Goal: Task Accomplishment & Management: Use online tool/utility

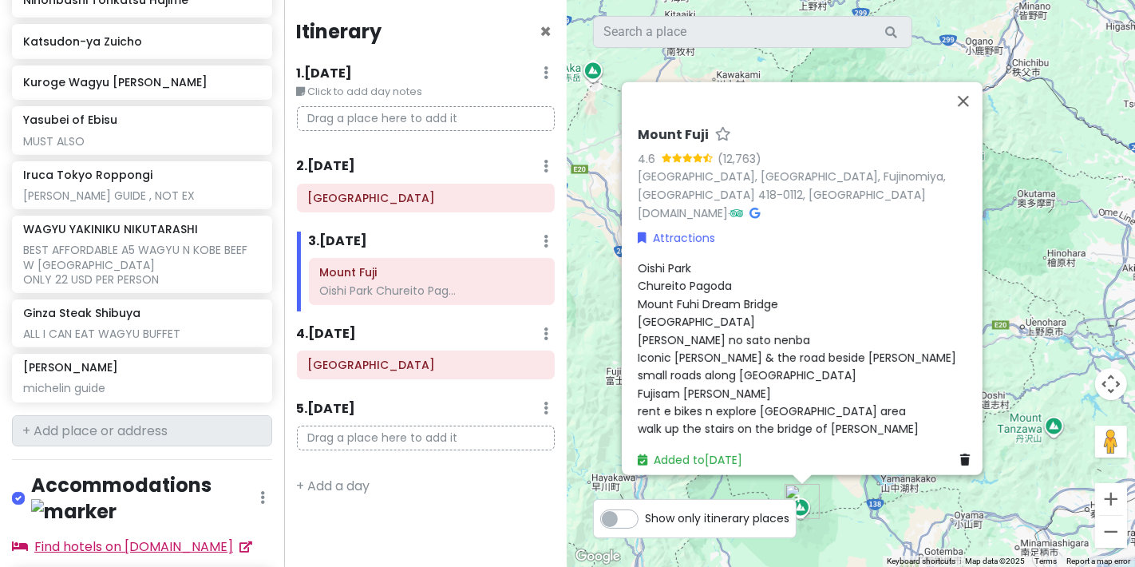
scroll to position [1686, 0]
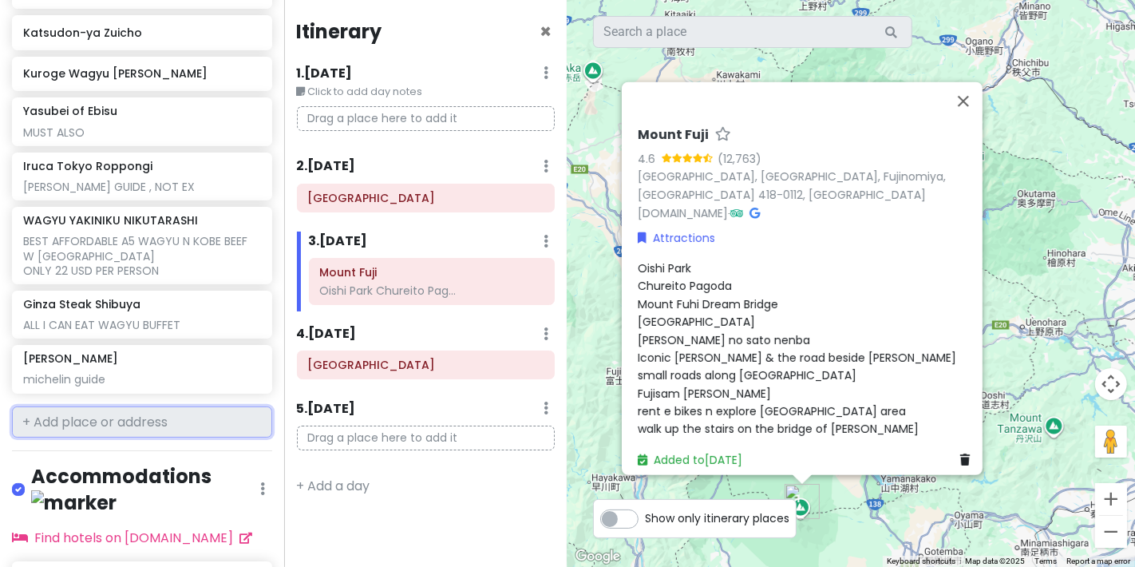
click at [164, 406] on input "text" at bounding box center [142, 422] width 260 height 32
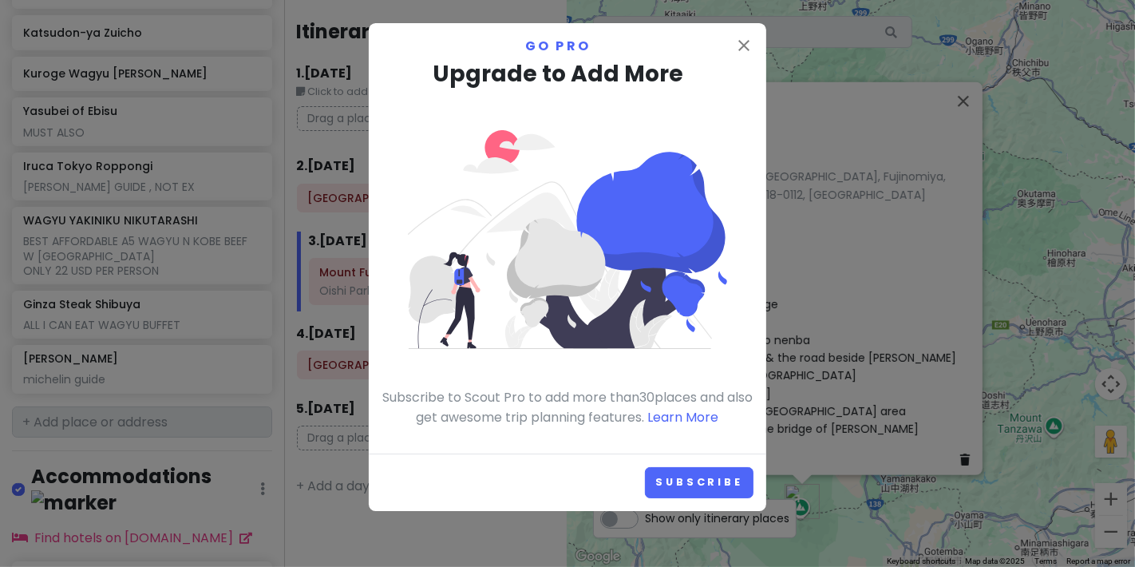
click at [731, 40] on p "Go Pro" at bounding box center [568, 46] width 372 height 21
click at [743, 40] on icon "close" at bounding box center [744, 45] width 19 height 19
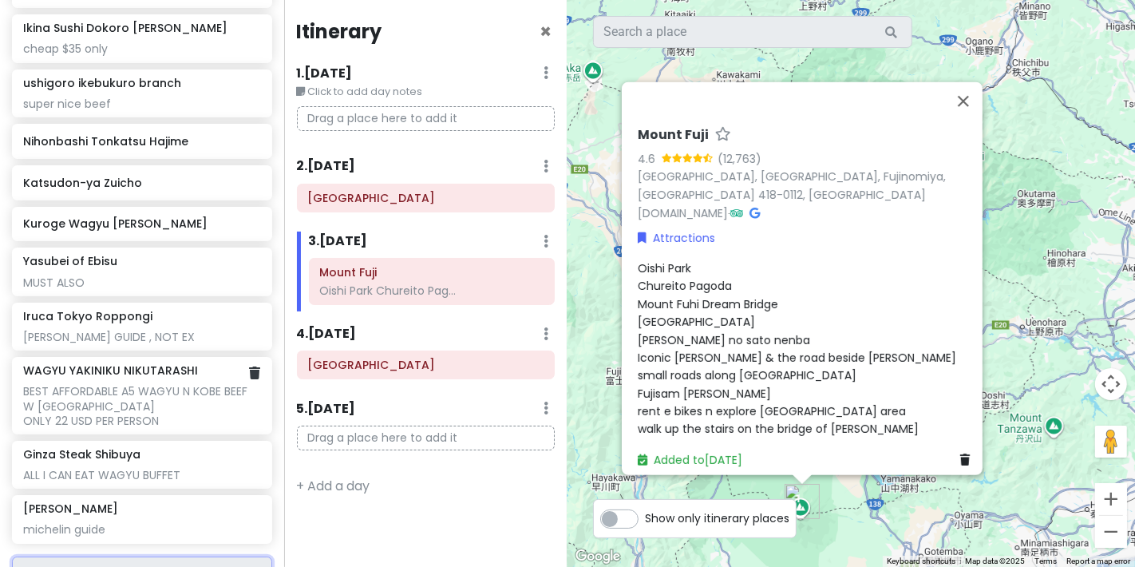
scroll to position [1508, 0]
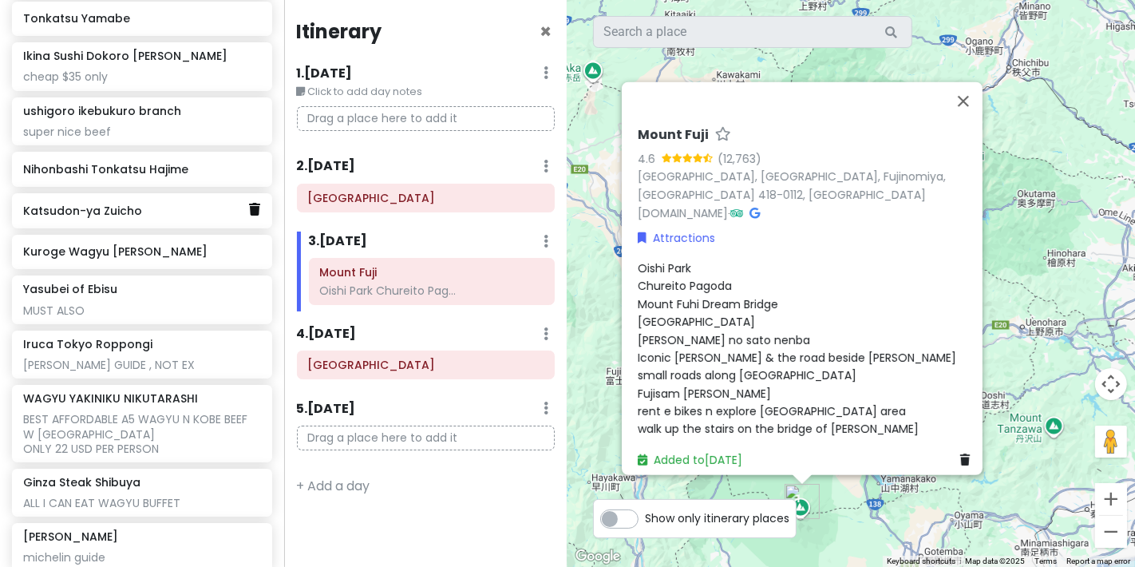
click at [249, 203] on icon at bounding box center [254, 209] width 11 height 13
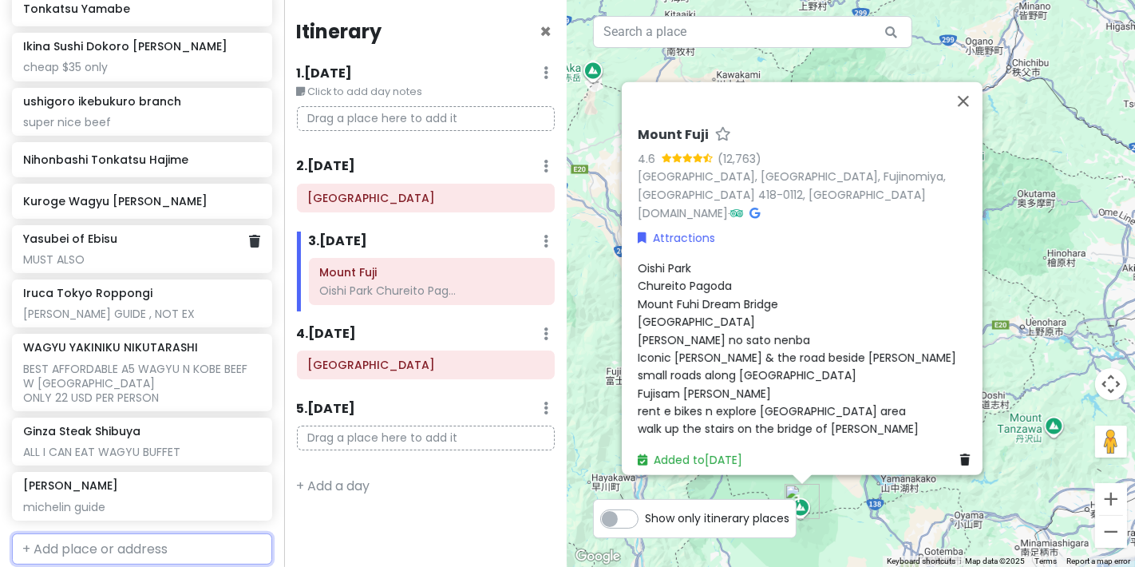
scroll to position [1555, 0]
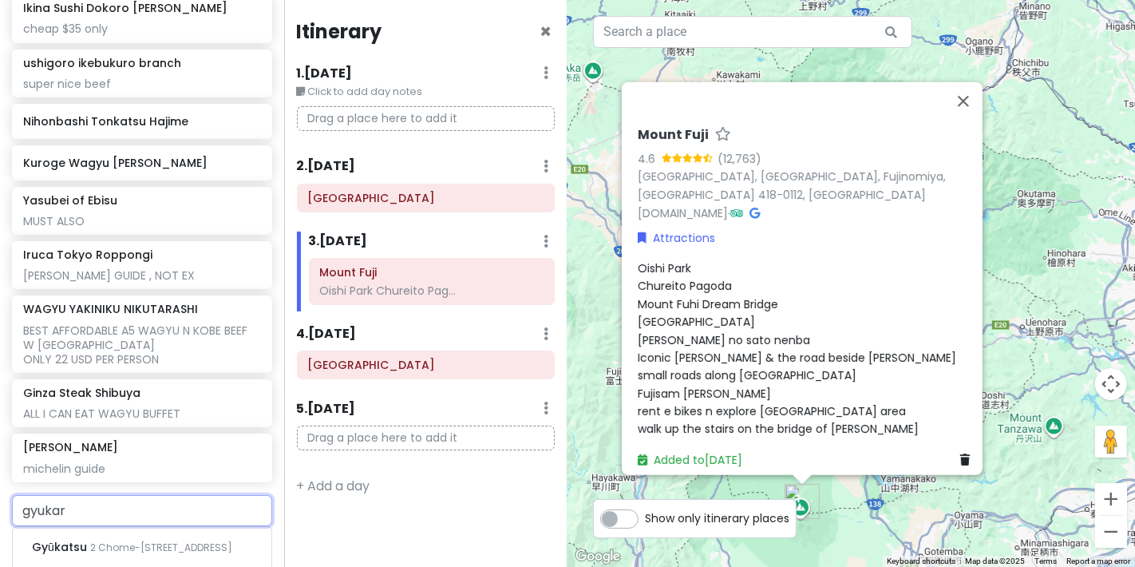
type input "gyuka"
click at [130, 539] on span "[PERSON_NAME]" at bounding box center [81, 547] width 98 height 16
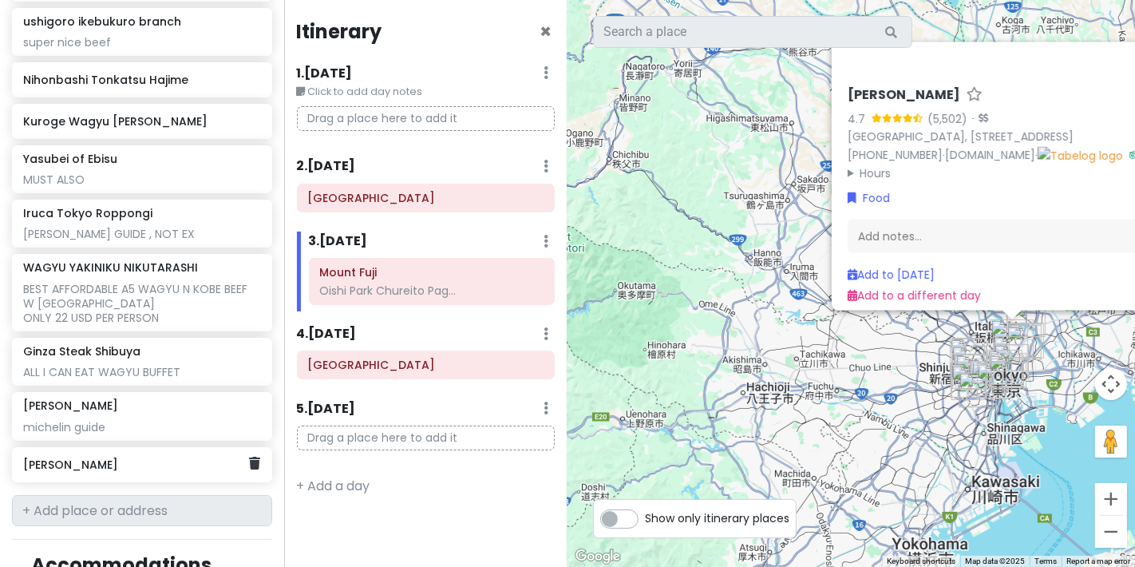
click at [192, 447] on div "[PERSON_NAME]" at bounding box center [142, 464] width 260 height 35
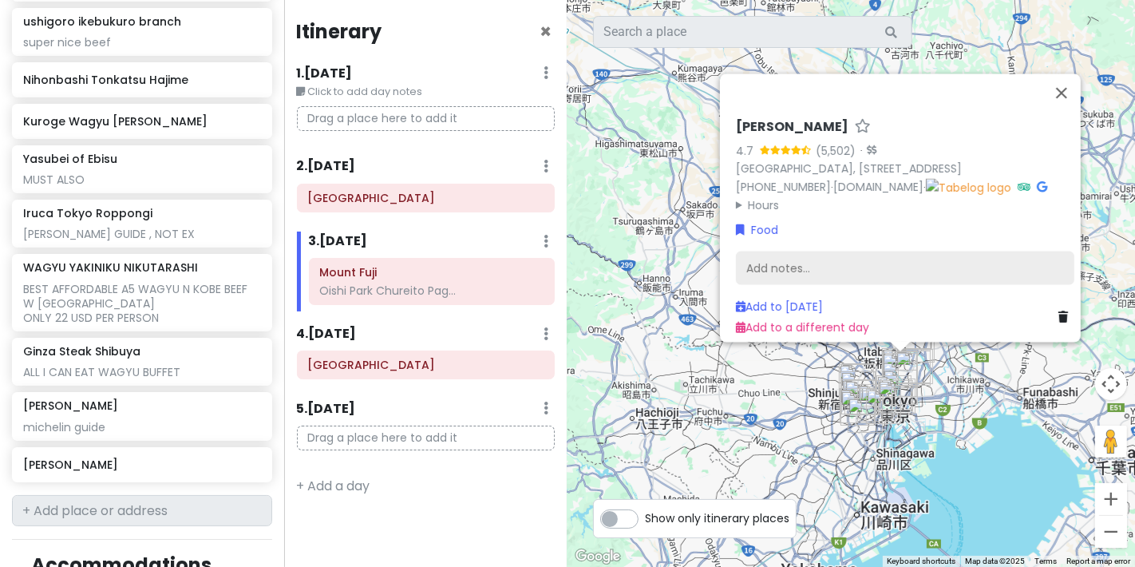
click at [789, 252] on div "Add notes..." at bounding box center [905, 269] width 339 height 34
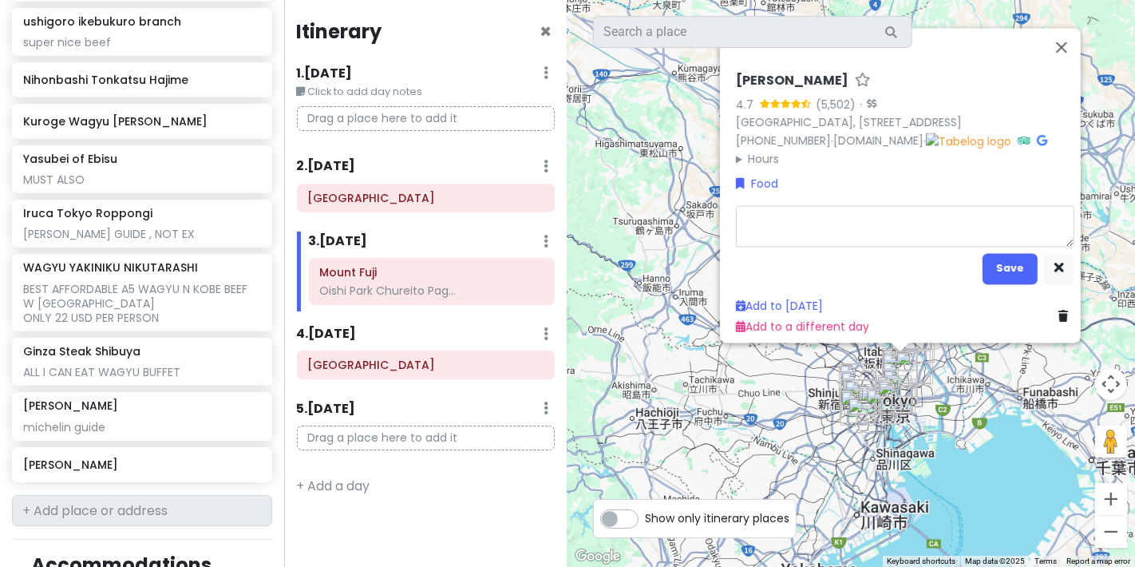
type textarea "x"
type textarea "m"
type textarea "x"
type textarea "mu"
type textarea "x"
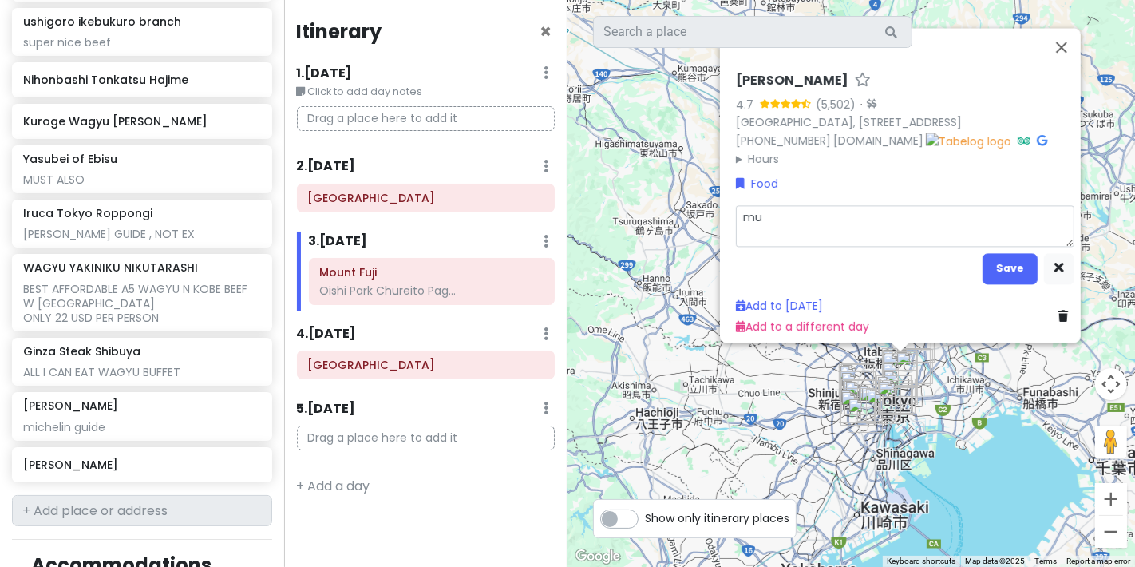
type textarea "mus"
type textarea "x"
type textarea "must"
type textarea "x"
type textarea "must i"
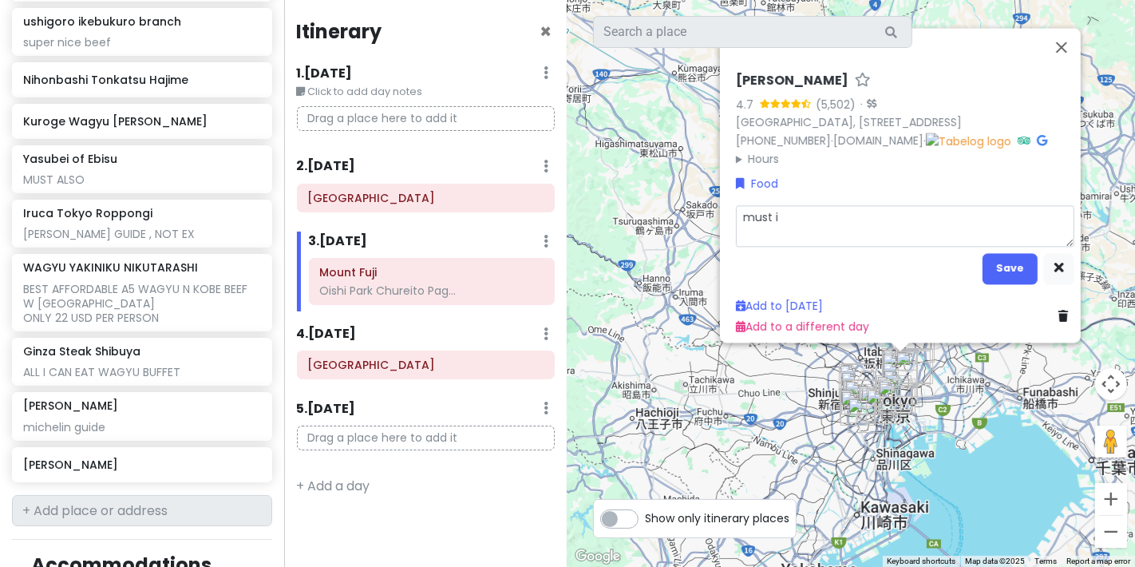
type textarea "x"
type textarea "must"
type textarea "x"
type textarea "must e"
type textarea "x"
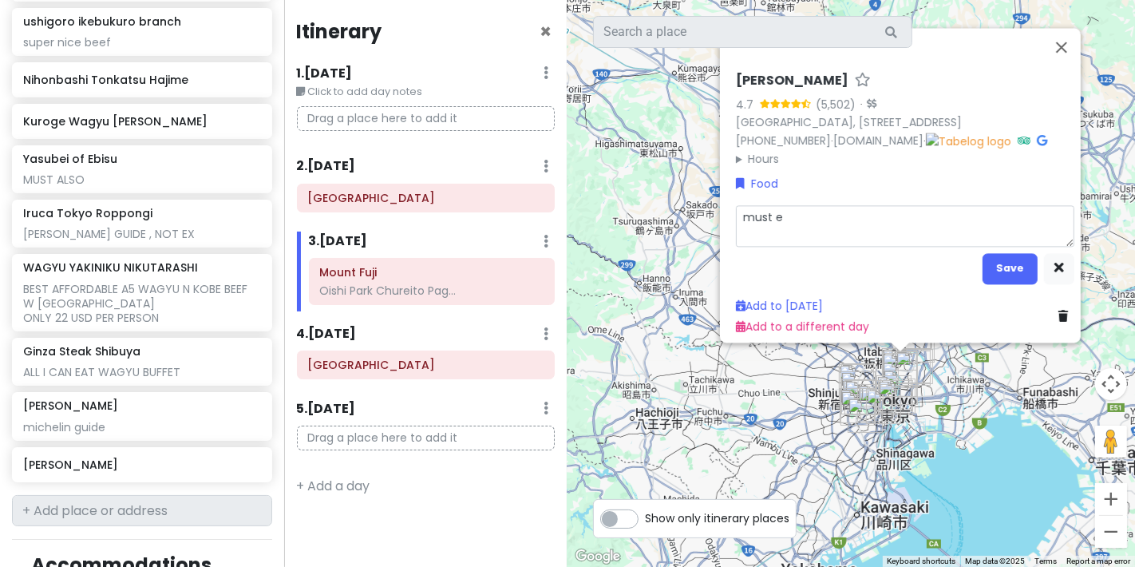
type textarea "must ea"
type textarea "x"
type textarea "must eat"
type textarea "x"
type textarea "must eat"
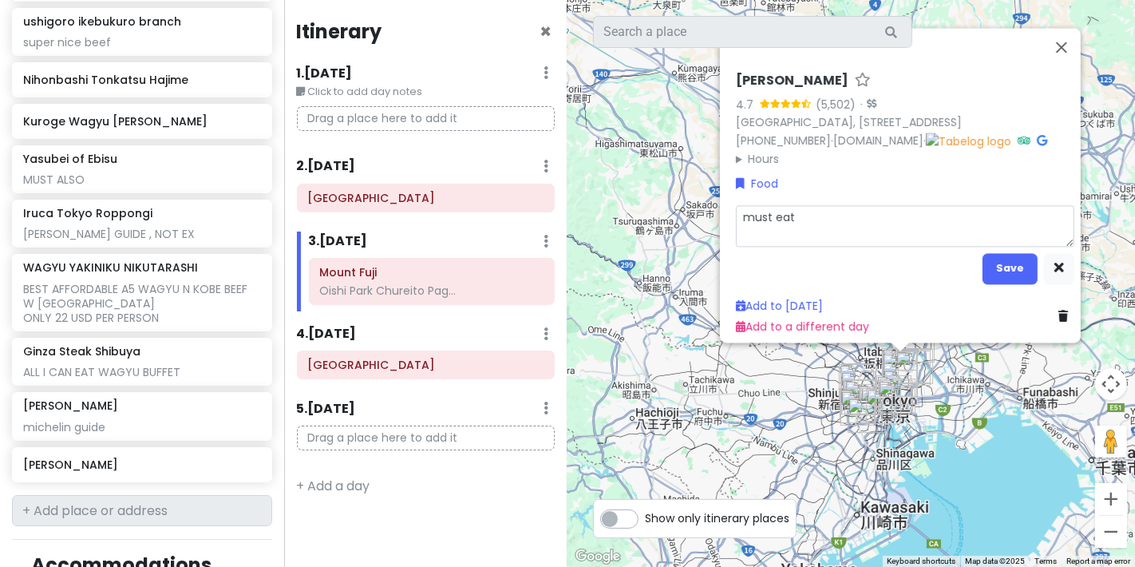
type textarea "x"
type textarea "must eat a"
type textarea "x"
type textarea "must eat an"
type textarea "x"
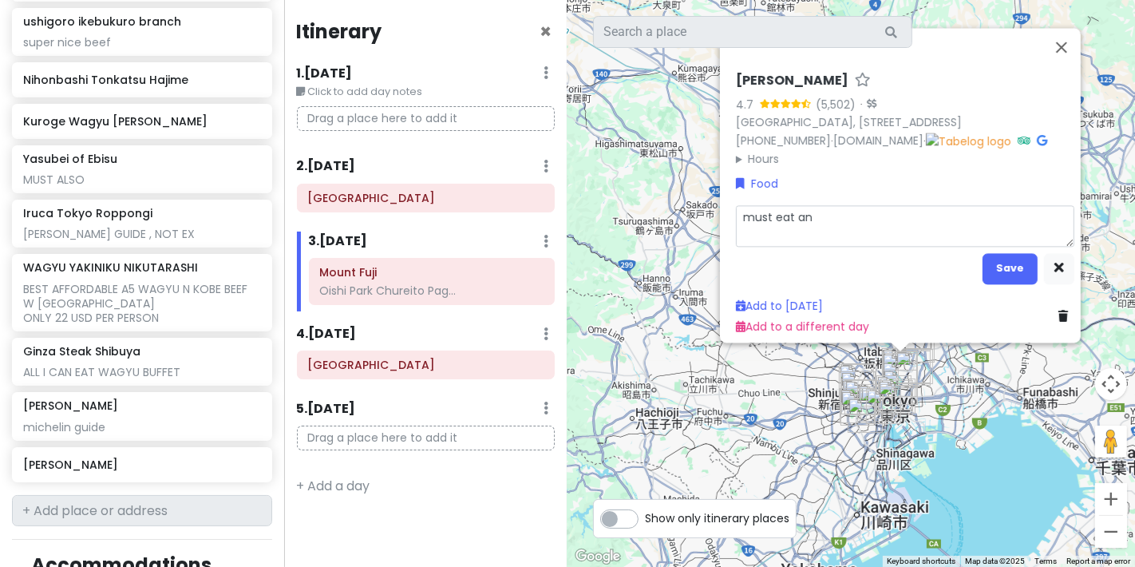
type textarea "must eat and"
type textarea "x"
type textarea "must eat and"
type textarea "x"
type textarea "must eat and e"
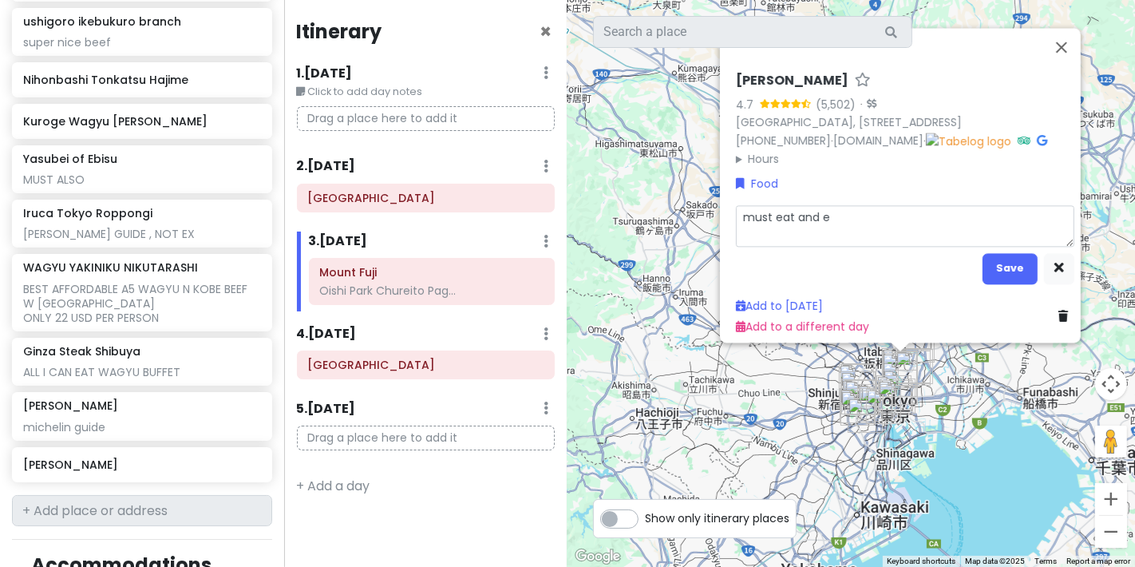
type textarea "x"
type textarea "must eat and"
type textarea "x"
type textarea "must eat and q"
type textarea "x"
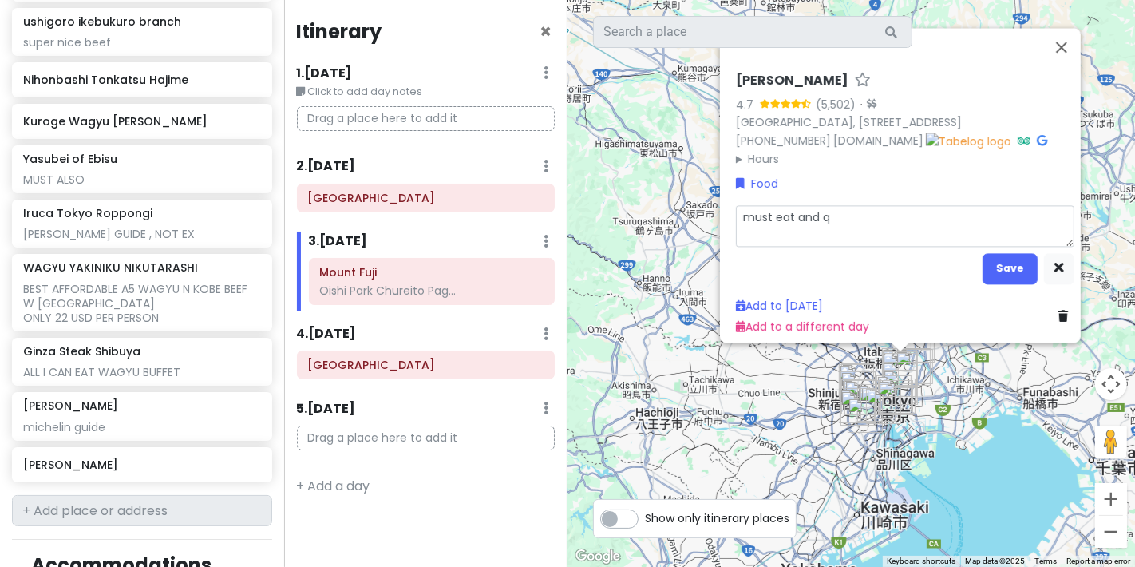
type textarea "must eat and qu"
type textarea "x"
type textarea "must eat and que"
type textarea "x"
type textarea "must eat and queu"
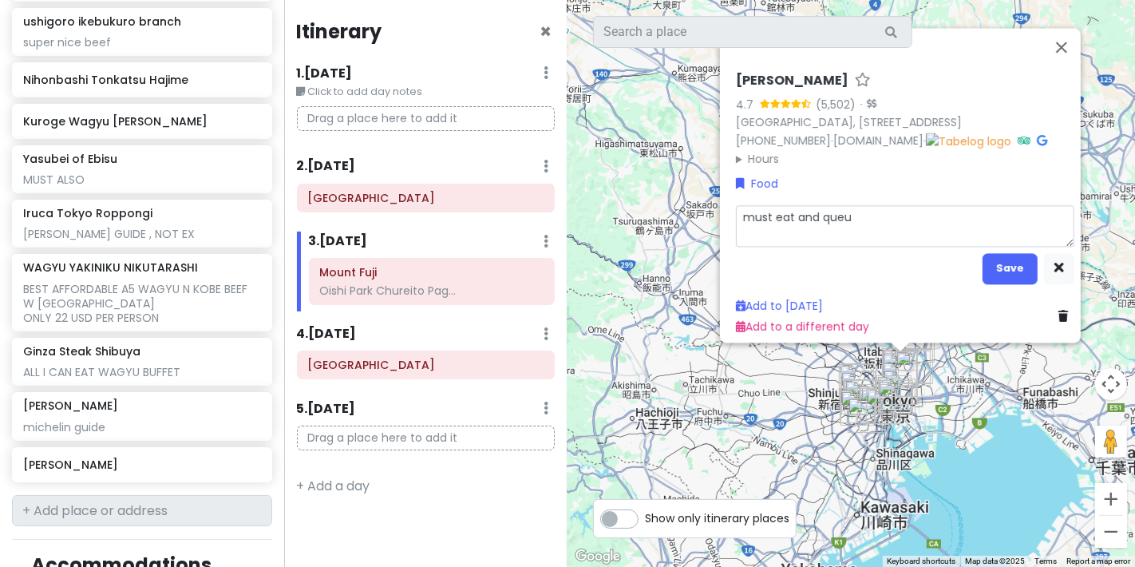
type textarea "x"
type textarea "must eat and queu"
type textarea "x"
type textarea "must eat and queu"
type textarea "x"
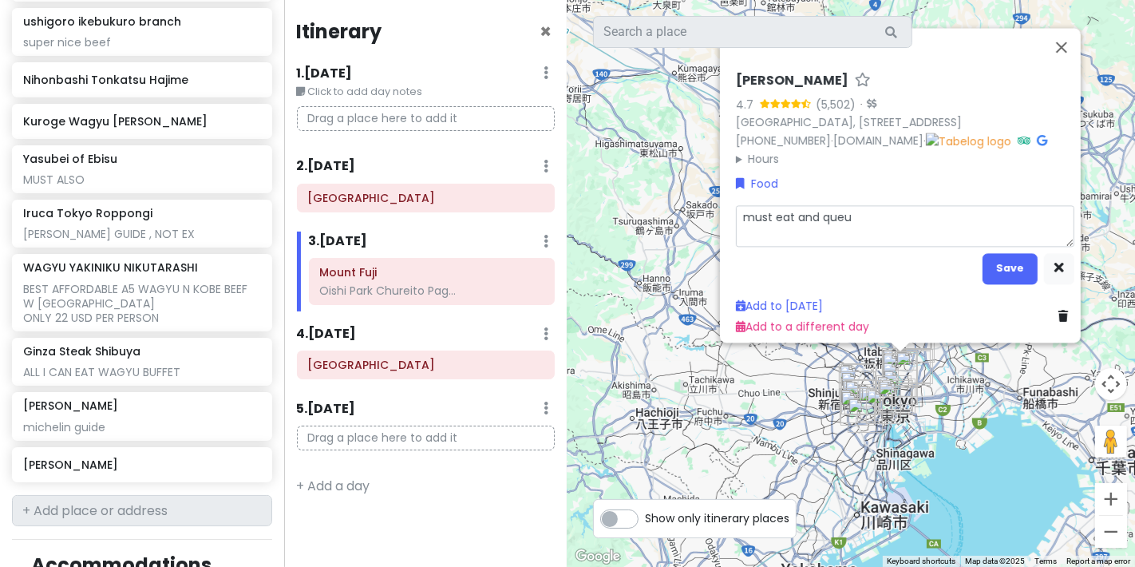
type textarea "must eat and queuw"
type textarea "x"
type textarea "must eat and queu"
type textarea "x"
type textarea "must eat and queue"
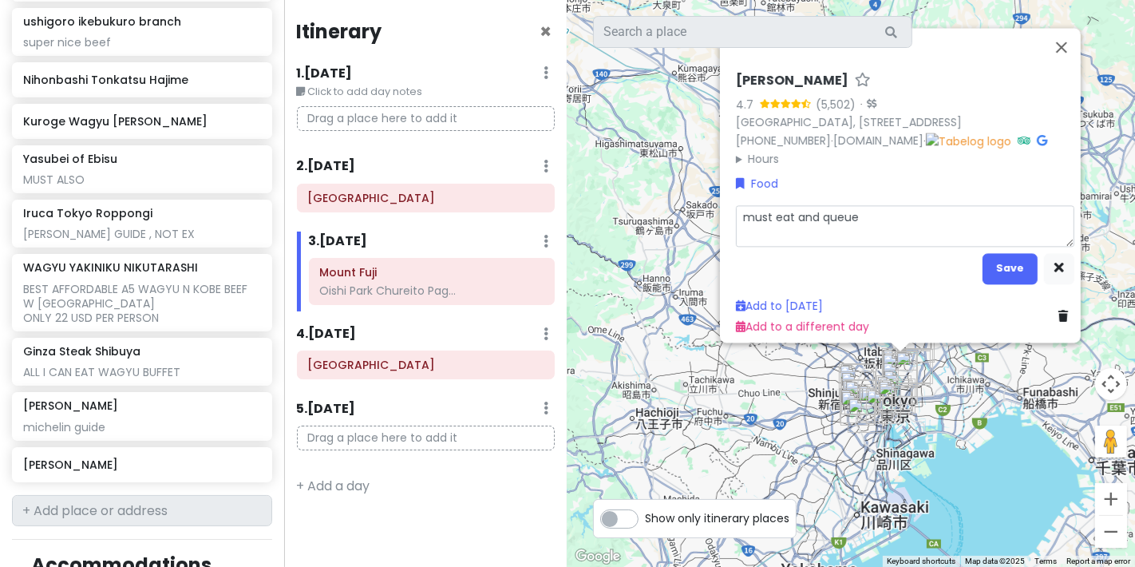
type textarea "x"
type textarea "must eat and queue"
type textarea "x"
type textarea "must eat and queue c"
type textarea "x"
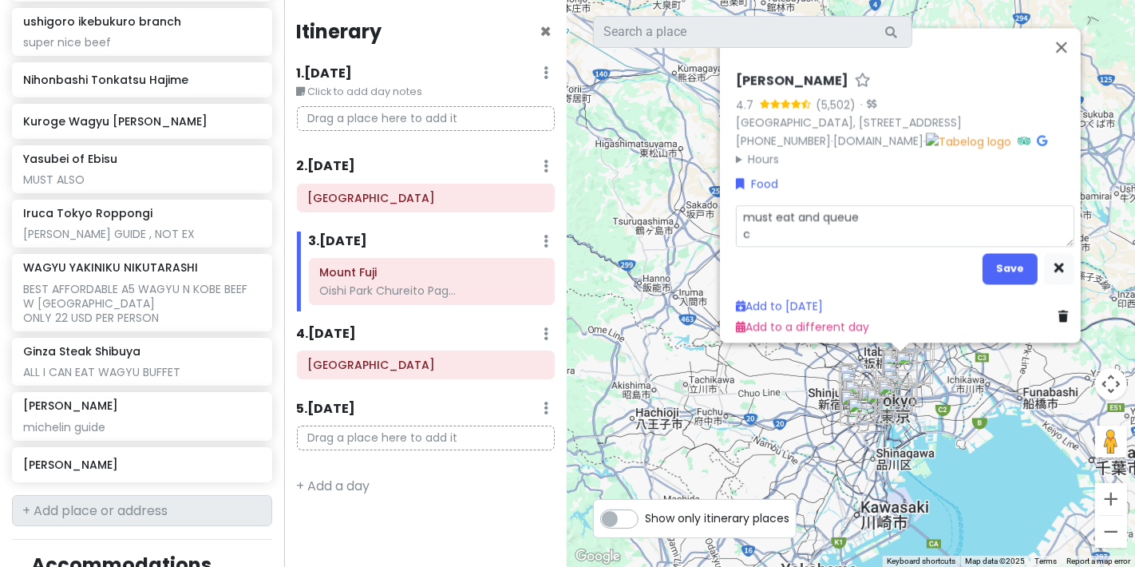
type textarea "must eat and queue co"
type textarea "x"
type textarea "must eat and queue com"
type textarea "x"
type textarea "must eat and queue come"
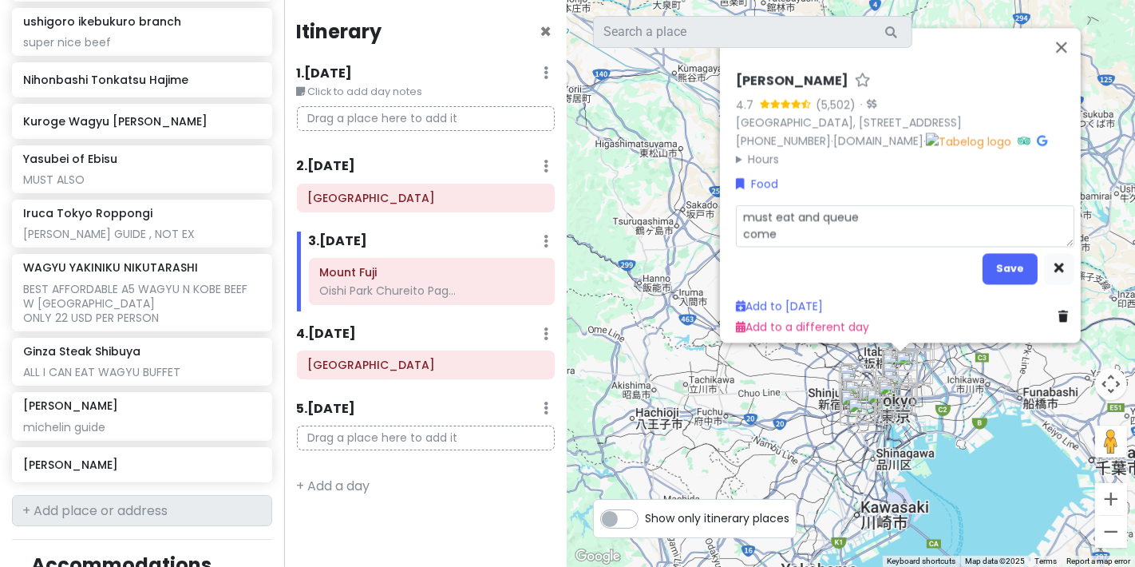
type textarea "x"
type textarea "must eat and queue come i"
type textarea "x"
type textarea "must eat and queue come in"
type textarea "x"
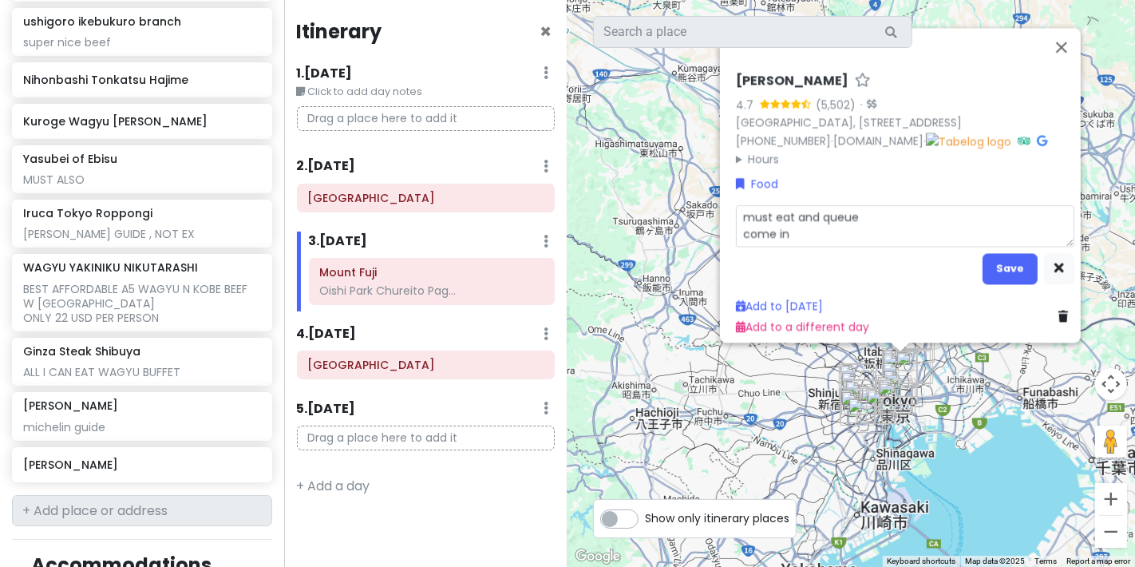
type textarea "must eat and queue come in"
type textarea "x"
type textarea "must eat and queue come in t"
type textarea "x"
type textarea "must eat and queue come in th"
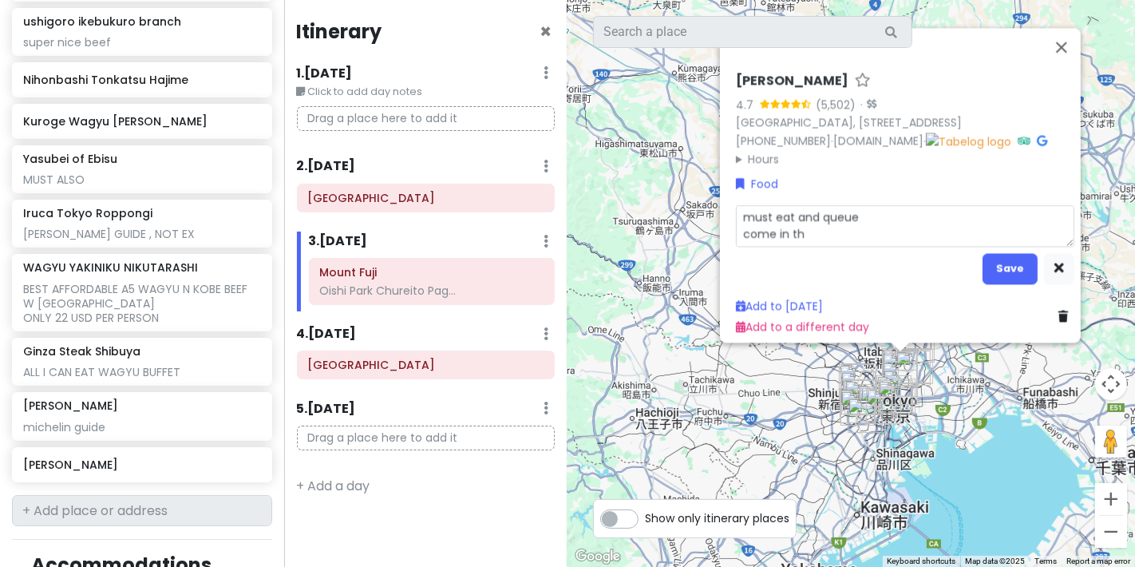
type textarea "x"
type textarea "must eat and queue come in the"
type textarea "x"
type textarea "must eat and queue come in the"
type textarea "x"
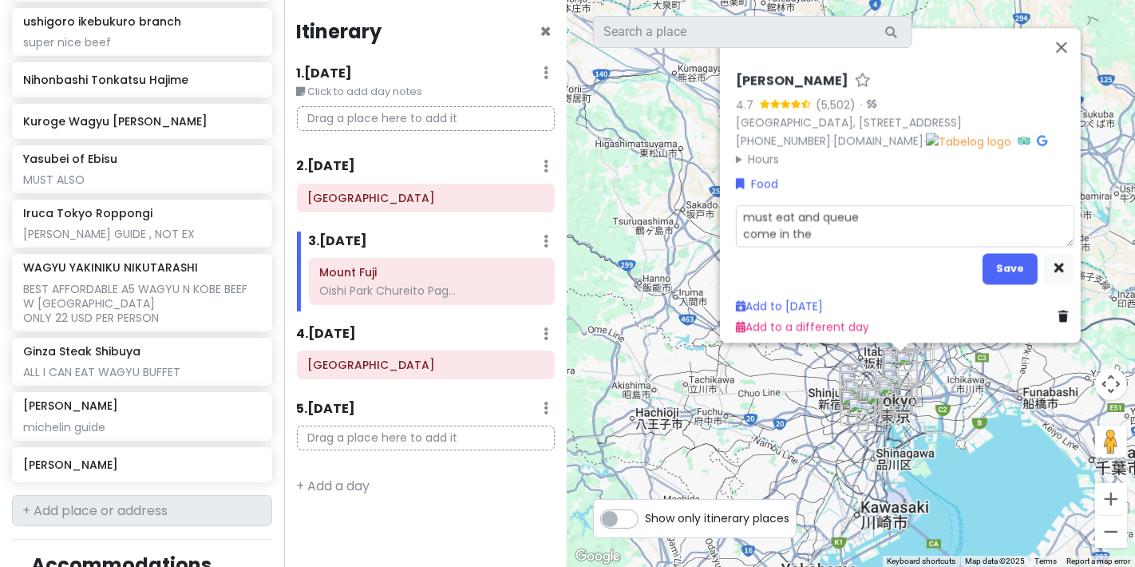
type textarea "must eat and queue come in the m"
type textarea "x"
type textarea "must eat and queue come in the mo"
type textarea "x"
type textarea "must eat and queue come in the mor"
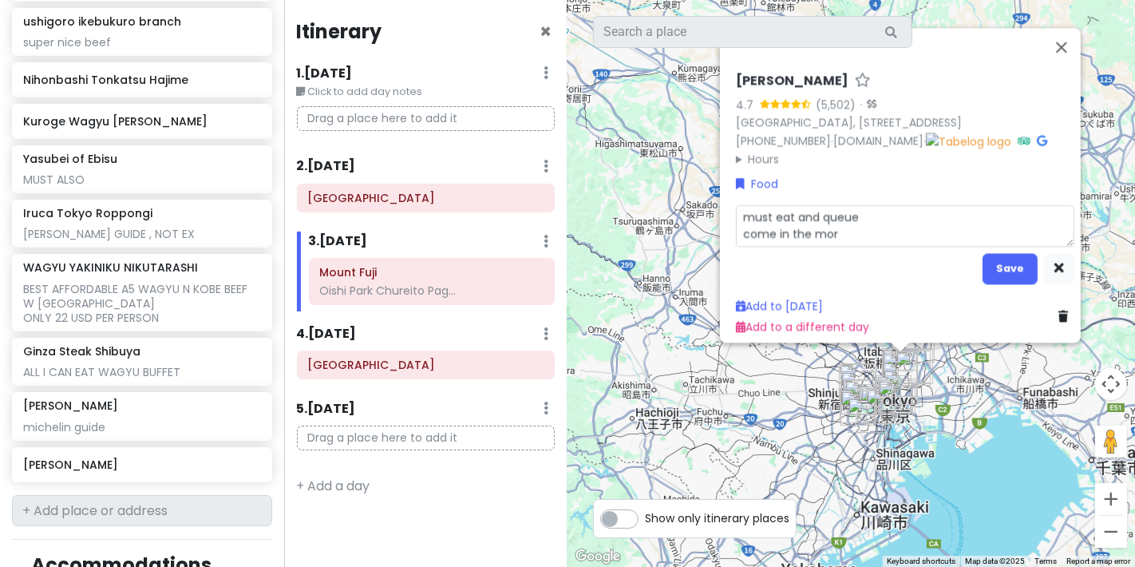
type textarea "x"
type textarea "must eat and queue come in the morn"
type textarea "x"
type textarea "must eat and queue come in the morni"
type textarea "x"
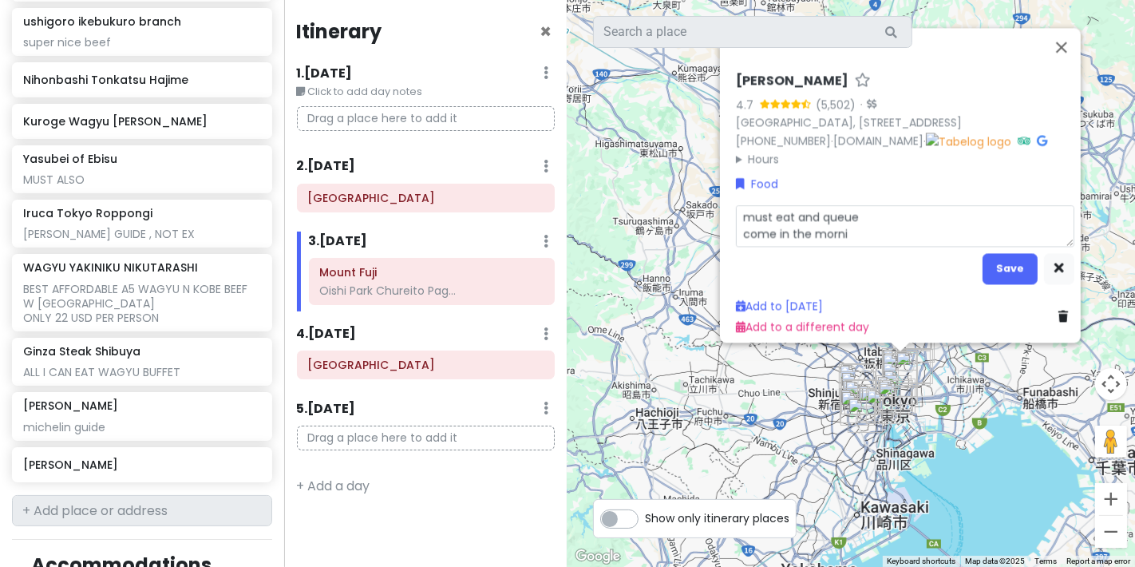
type textarea "must eat and queue come in the mornin"
type textarea "x"
type textarea "must eat and queue come in the morning"
type textarea "x"
type textarea "must eat and queue come in the morning"
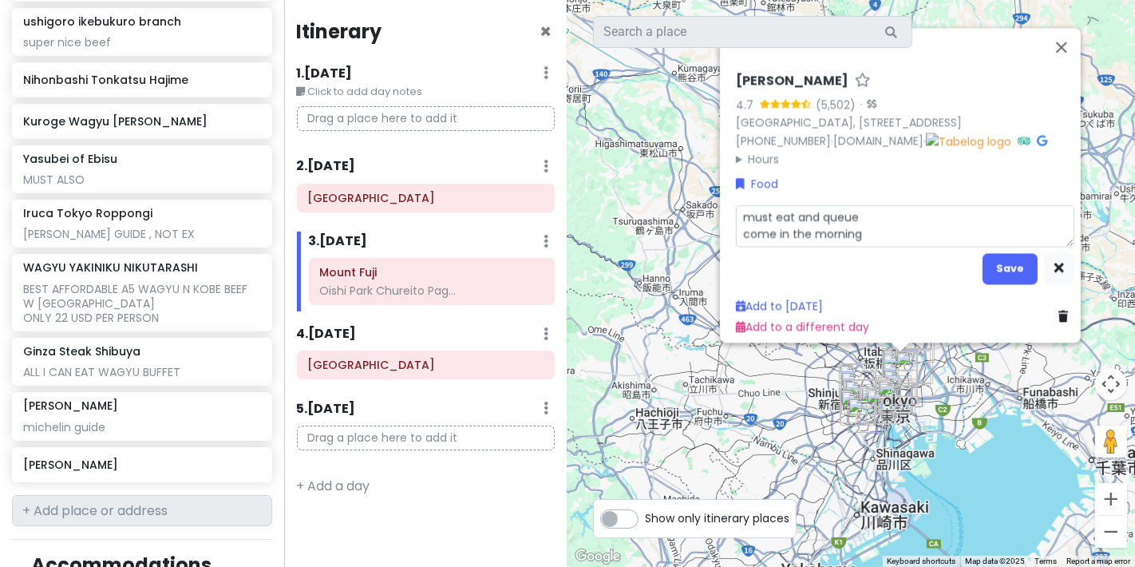
type textarea "x"
type textarea "must eat and queue come in the morning b"
type textarea "x"
type textarea "must eat and queue come in the morning be"
type textarea "x"
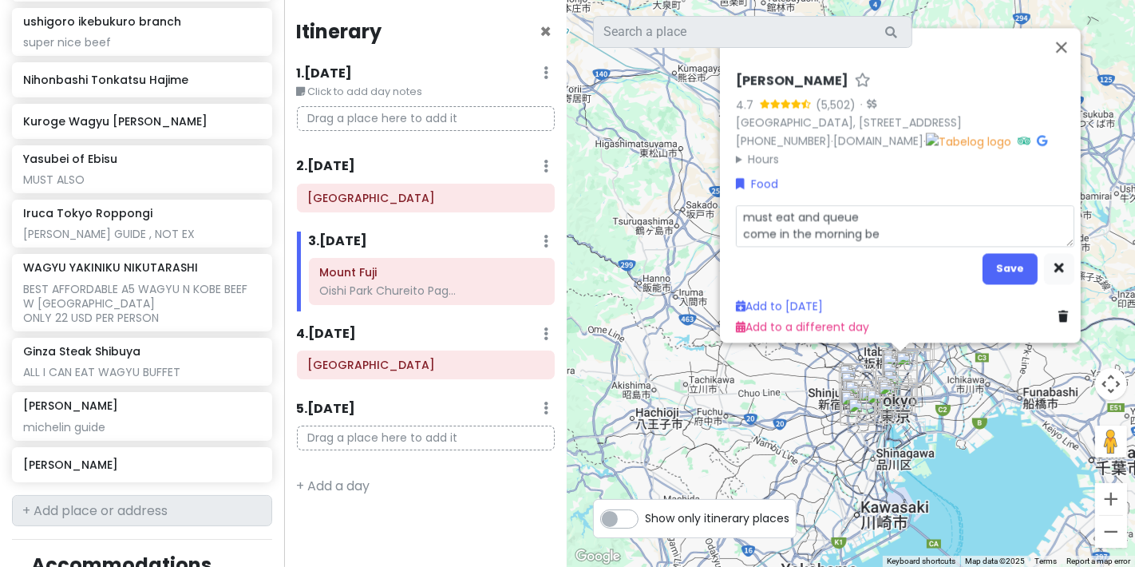
type textarea "must eat and queue come in the morning bef"
type textarea "x"
type textarea "must eat and queue come in the morning befo"
type textarea "x"
type textarea "must eat and queue come in the morning befor"
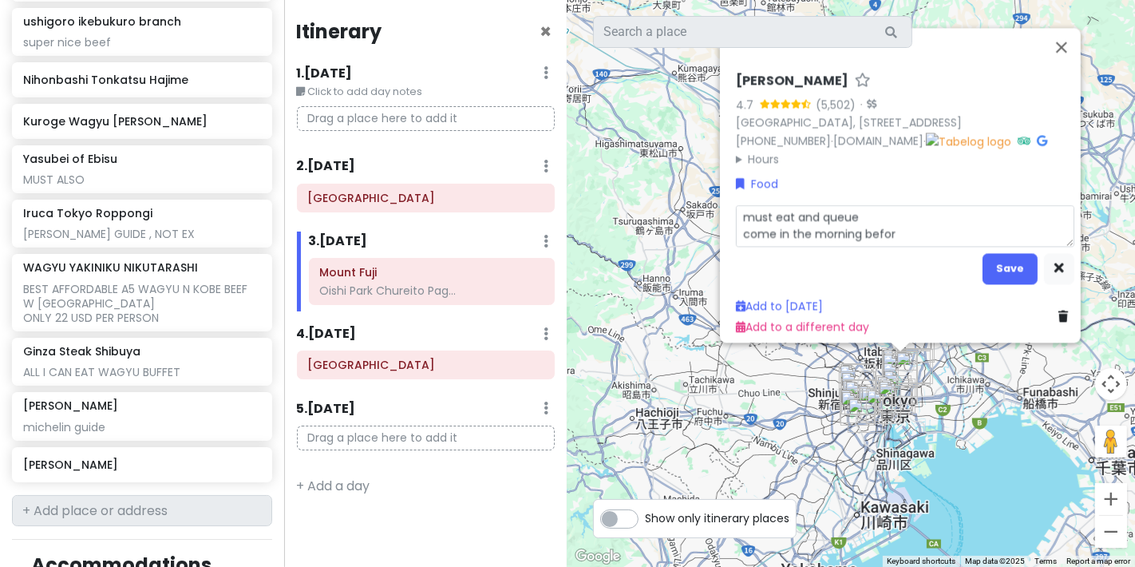
type textarea "x"
type textarea "must eat and queue come in the morning before"
type textarea "x"
type textarea "must eat and queue come in the morning before o"
type textarea "x"
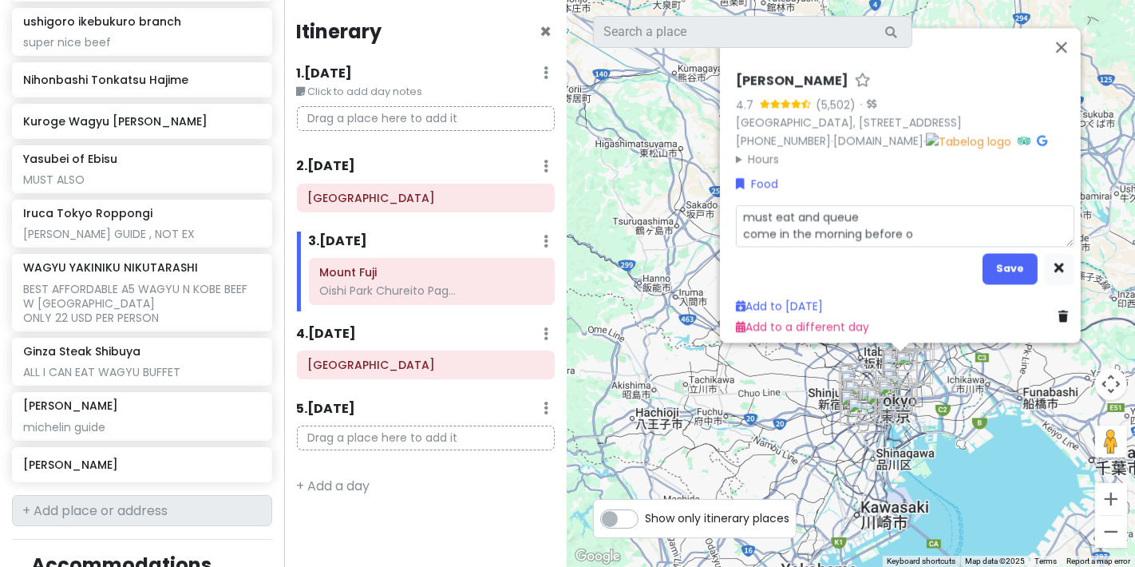
type textarea "must eat and queue come in the morning before op"
type textarea "x"
type textarea "must eat and queue come in the morning before ope"
type textarea "x"
type textarea "must eat and queue come in the morning before open"
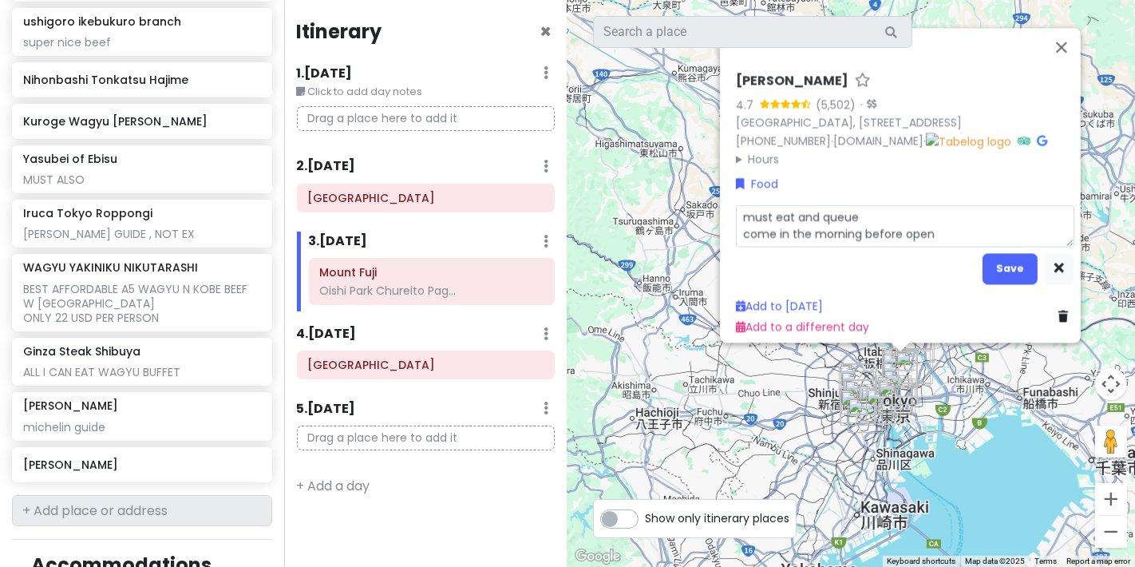
type textarea "x"
type textarea "must eat and queue come in the morning before open"
type textarea "x"
type textarea "must eat and queue come in the morning before open w"
type textarea "x"
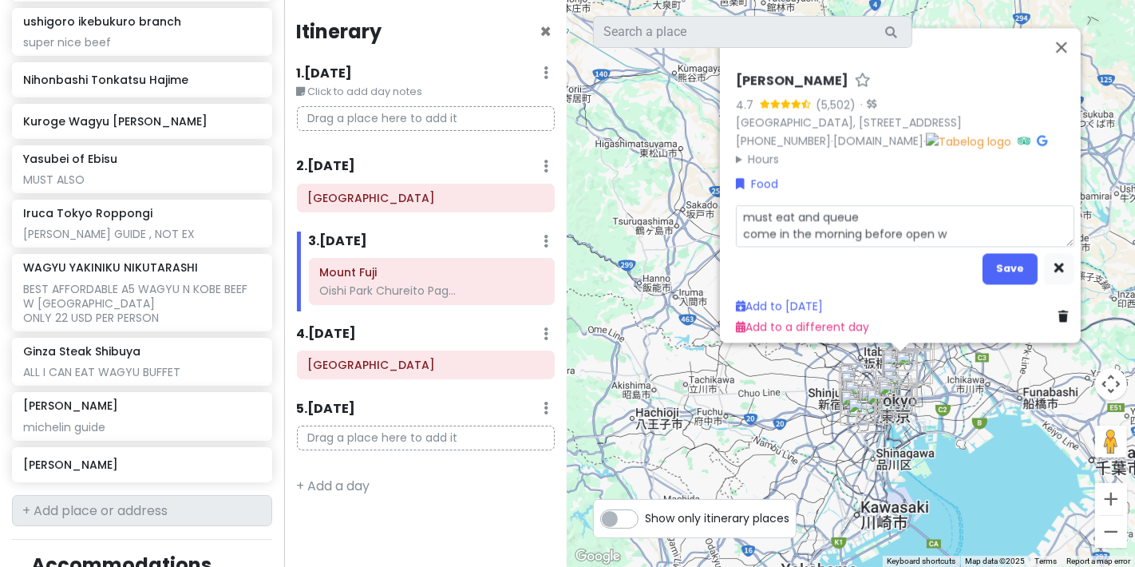
type textarea "must eat and queue come in the morning before open wh"
type textarea "x"
type textarea "must eat and queue come in the morning before open whi"
type textarea "x"
type textarea "must eat and queue come in the morning before open whic"
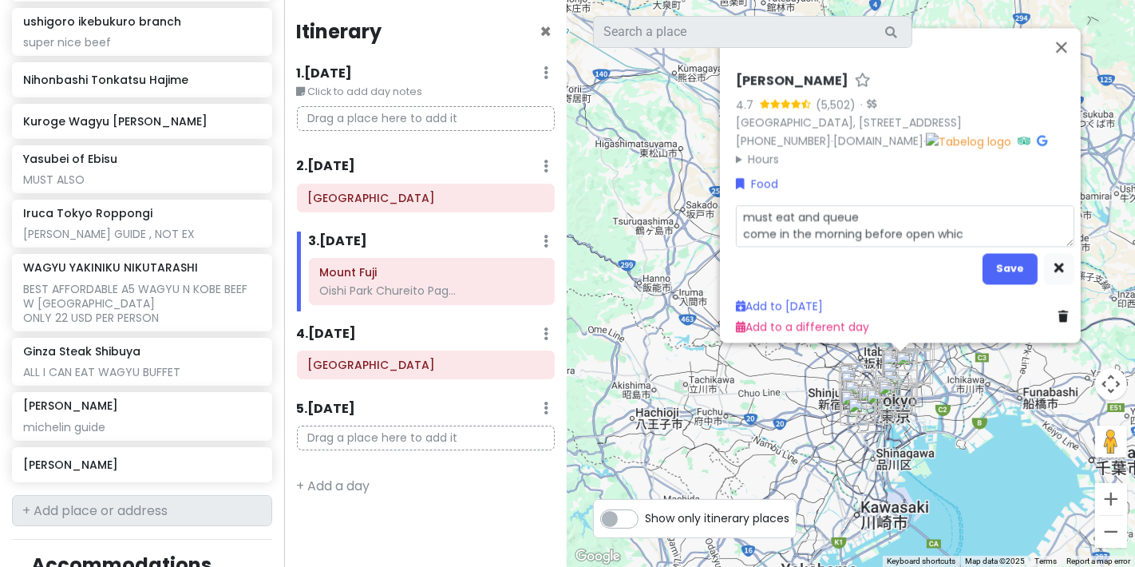
type textarea "x"
type textarea "must eat and queue come in the morning before open whici"
type textarea "x"
type textarea "must eat and queue come in the morning before open whic"
type textarea "x"
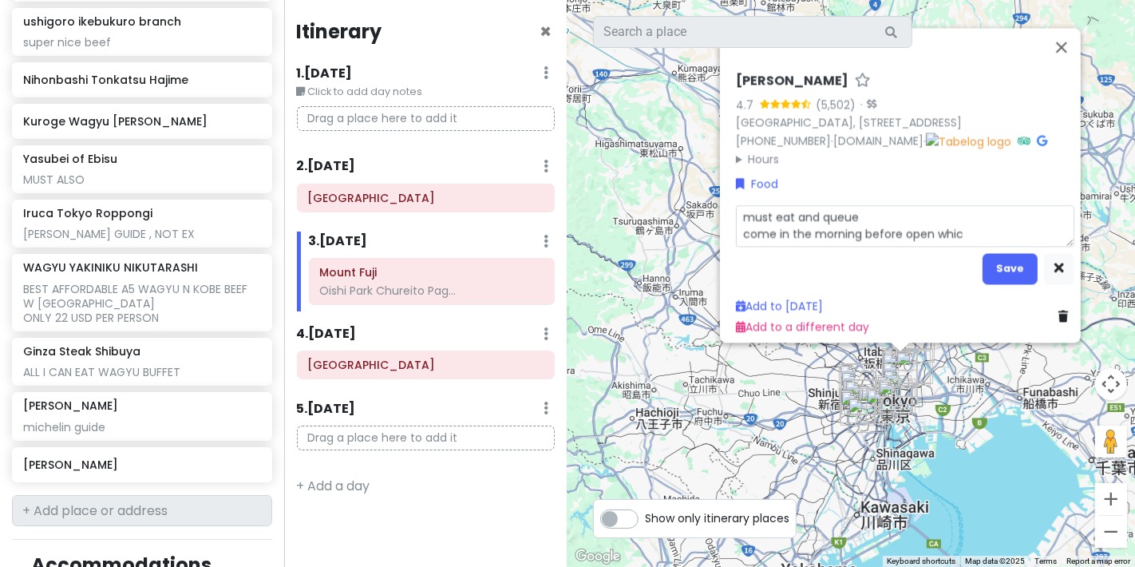
type textarea "must eat and queue come in the morning before open which"
type textarea "x"
type textarea "must eat and queue come in the morning before open which"
type textarea "x"
type textarea "must eat and queue come in the morning before open which i"
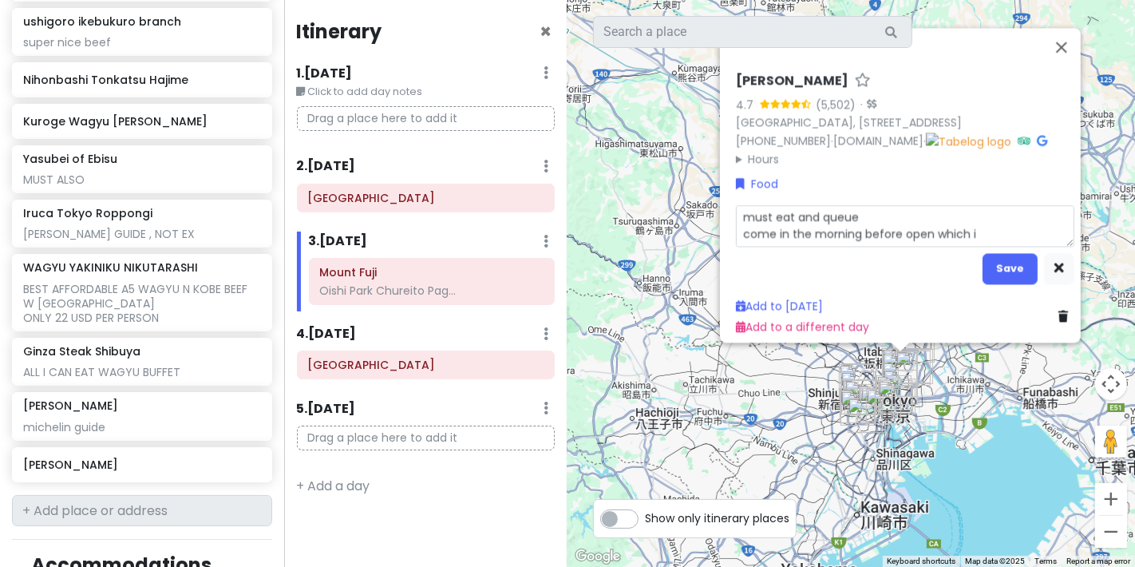
type textarea "x"
type textarea "must eat and queue come in the morning before open which is"
type textarea "x"
type textarea "must eat and queue come in the morning before open which is 1"
type textarea "x"
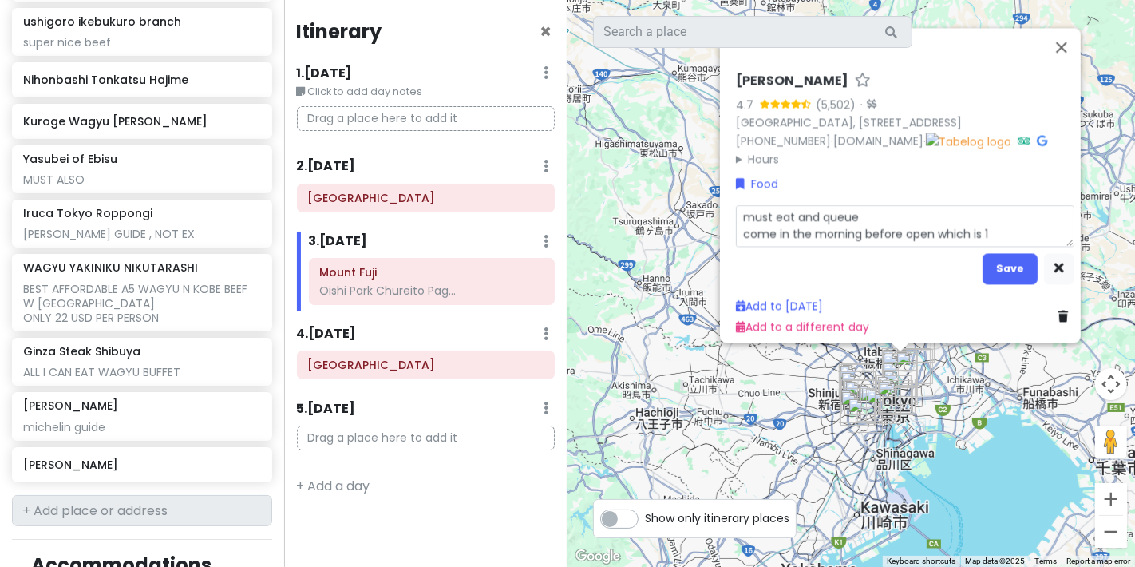
type textarea "must eat and queue come in the morning before open which is 10"
type textarea "x"
type textarea "must eat and queue come in the morning before open which is 103"
type textarea "x"
type textarea "must eat and queue come in the morning before open which is 1030"
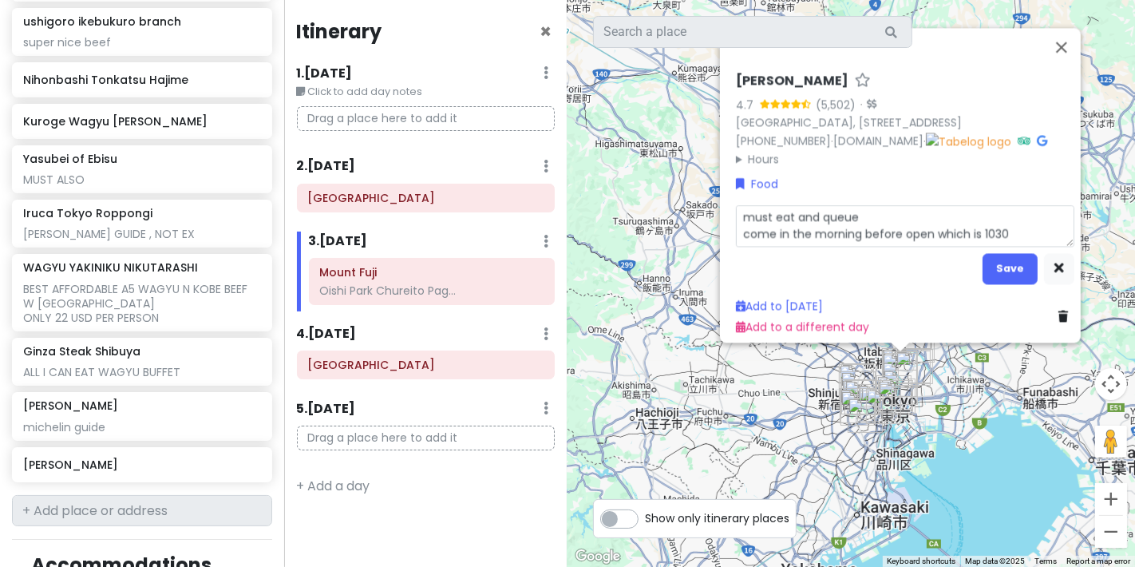
type textarea "x"
type textarea "must eat and queue come in the morning before open which is 1030"
type textarea "x"
type textarea "must eat and queue come in the morning before open which is 1030 am"
type textarea "x"
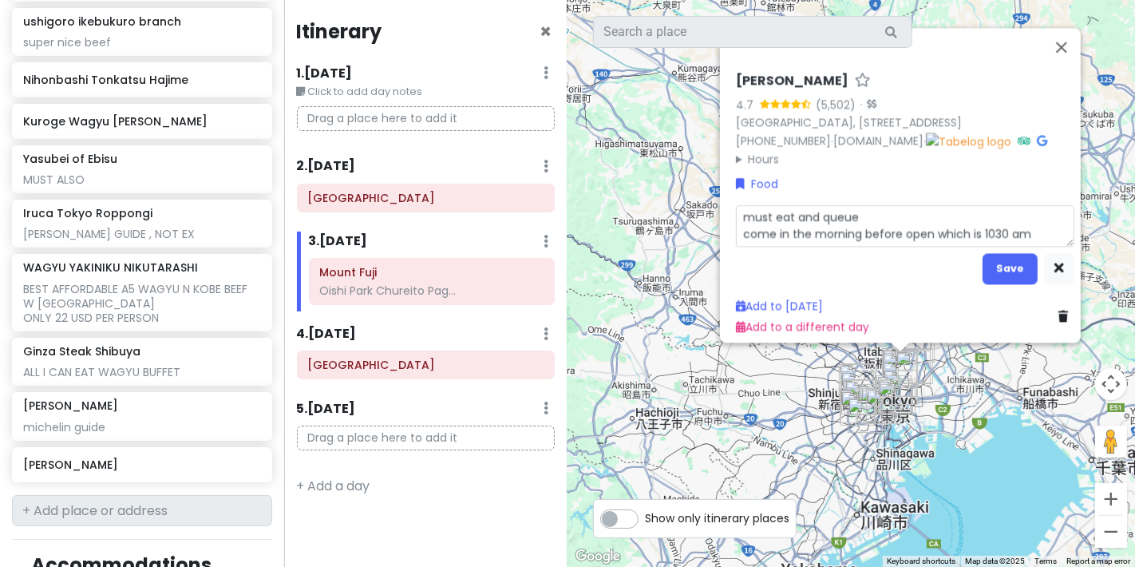
type textarea "must eat and queue come in the morning before open which is 1030 am"
type textarea "x"
type textarea "must eat and queue come in the morning before open which is 1030 am a"
type textarea "x"
type textarea "must eat and queue come in the morning before open which is 1030 am as"
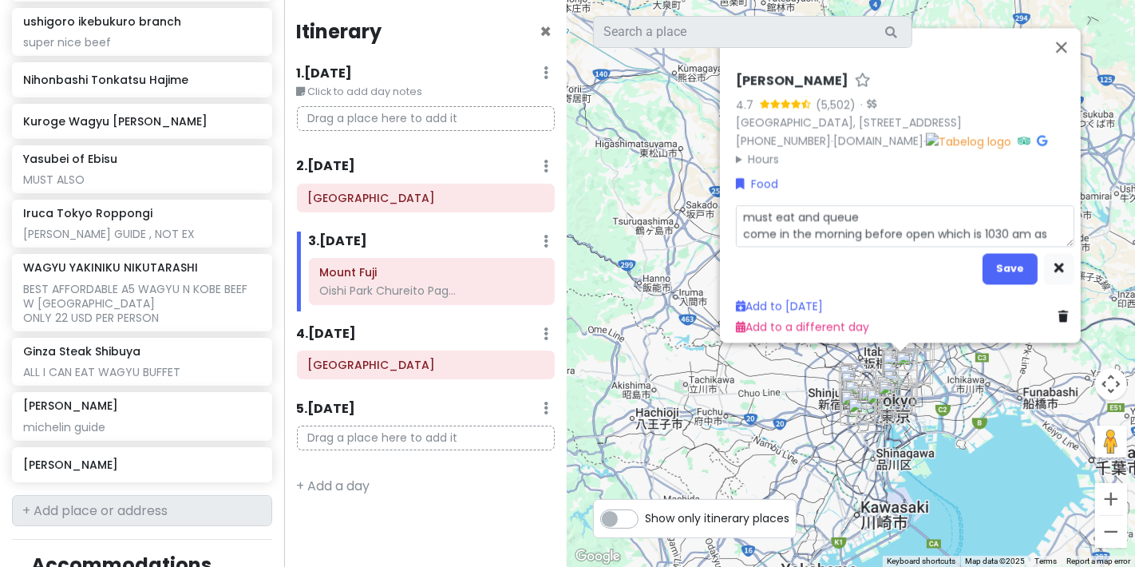
type textarea "x"
type textarea "must eat and queue come in the morning before open which is 1030 am as"
type textarea "x"
type textarea "must eat and queue come in the morning before open which is 1030 am as h"
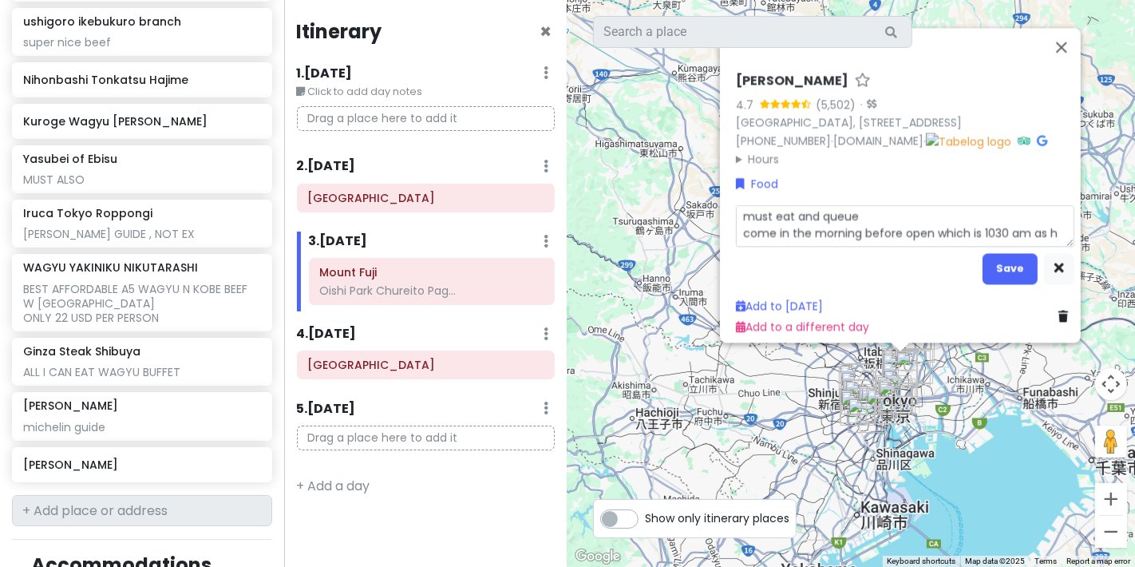
type textarea "x"
type textarea "must eat and queue come in the morning before open which is 1030 am as"
type textarea "x"
type textarea "must eat and queue come in the morning before open which is 1030 am as t"
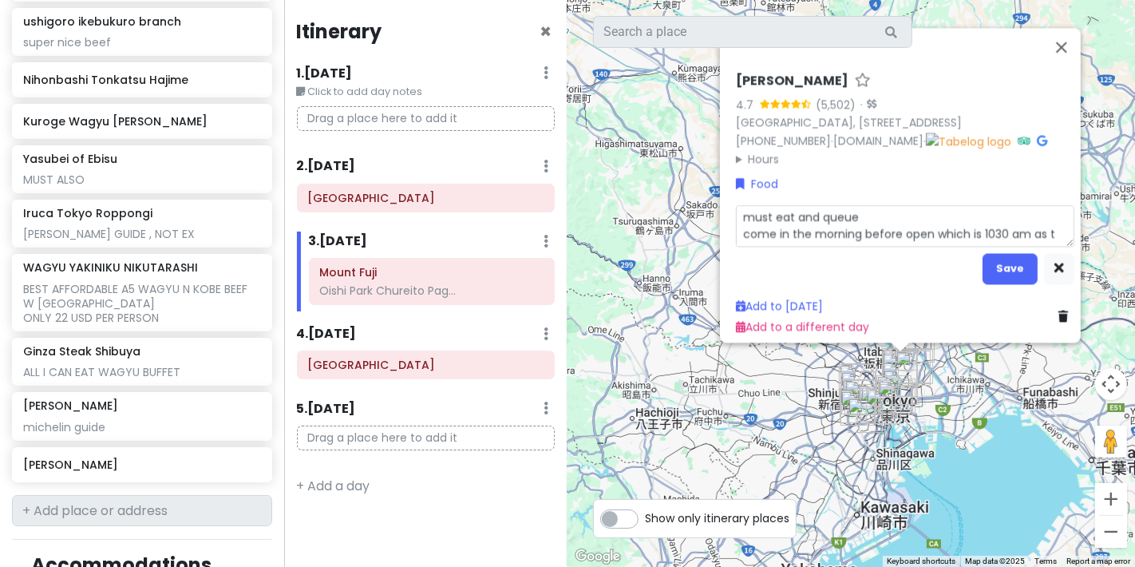
type textarea "x"
type textarea "must eat and queue come in the morning before open which is 1030 am as th"
type textarea "x"
type textarea "must eat and queue come in the morning before open which is 1030 am as thy"
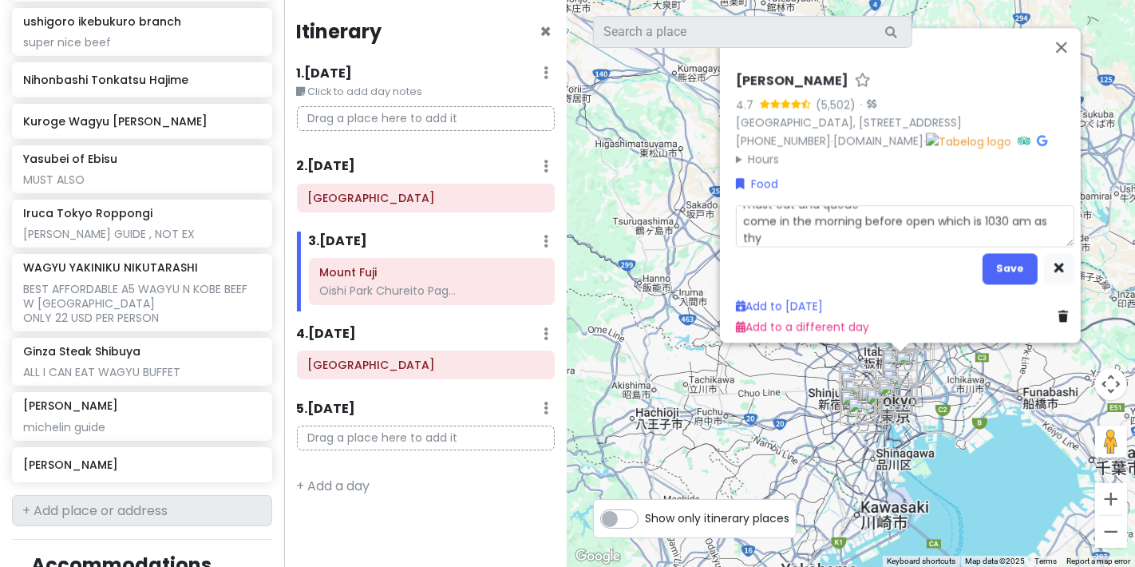
type textarea "x"
type textarea "must eat and queue come in the morning before open which is 1030 am as thy"
type textarea "x"
type textarea "must eat and queue come in the morning before open which is 1030 am as thy"
type textarea "x"
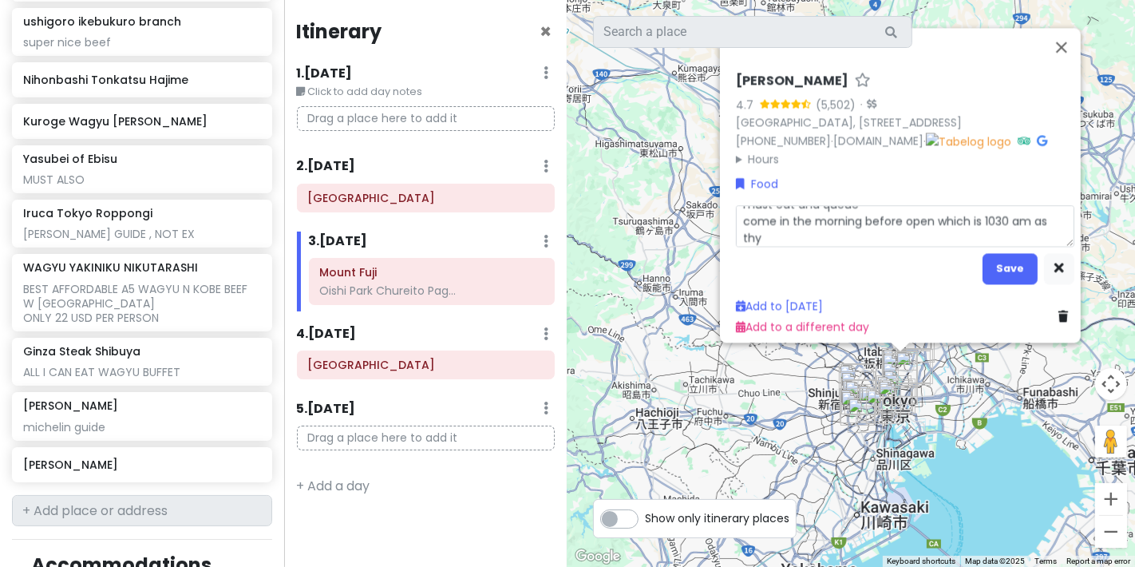
type textarea "must eat and queue come in the morning before open which is 1030 am as th"
type textarea "x"
type textarea "must eat and queue come in the morning before open which is 1030 am as the"
type textarea "x"
type textarea "must eat and queue come in the morning before open which is 1030 am as they"
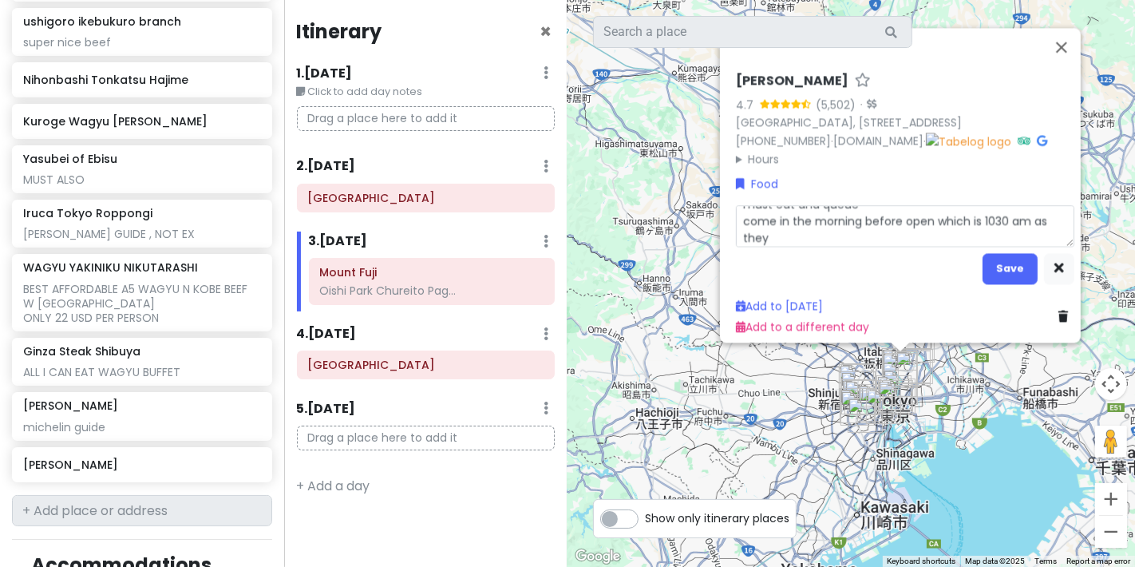
scroll to position [0, 0]
type textarea "x"
type textarea "must eat and queue come in the morning before open which is 1030 am as they"
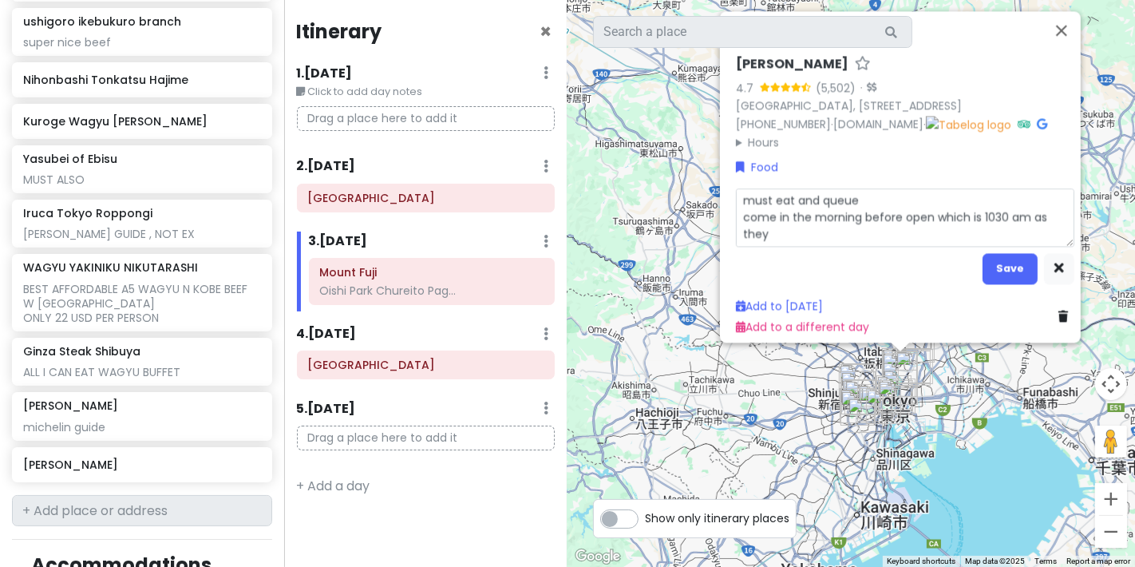
type textarea "x"
type textarea "must eat and queue come in the morning before open which is 1030 am as they o"
type textarea "x"
type textarea "must eat and queue come in the morning before open which is 1030 am as they op"
type textarea "x"
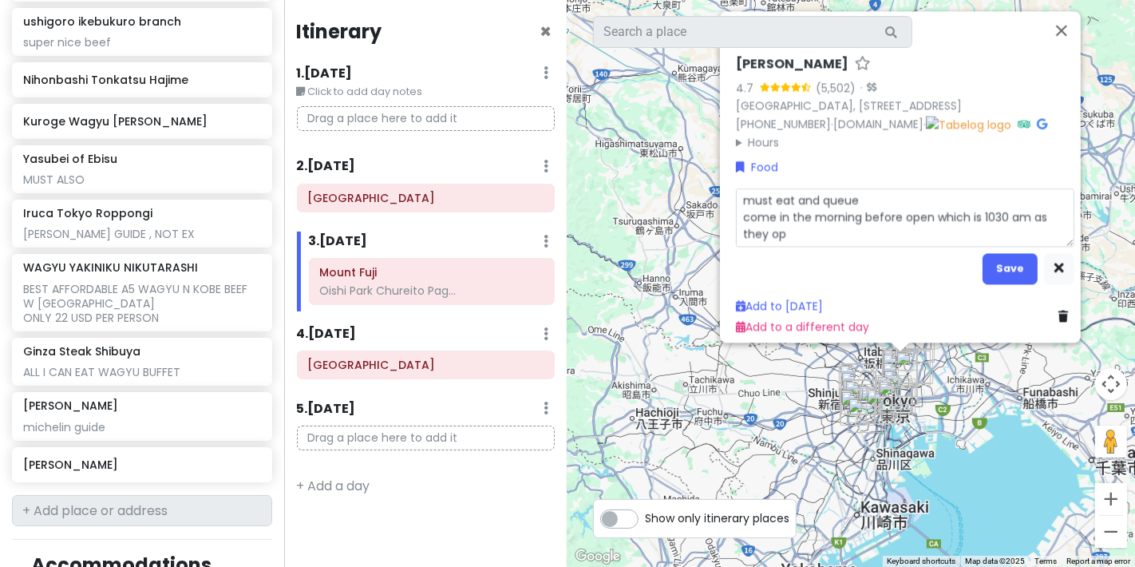
type textarea "must eat and queue come in the morning before open which is 1030 am as they ope"
type textarea "x"
type textarea "must eat and queue come in the morning before open which is 1030 am as they open"
type textarea "x"
type textarea "must eat and queue come in the morning before open which is 1030 am as they open"
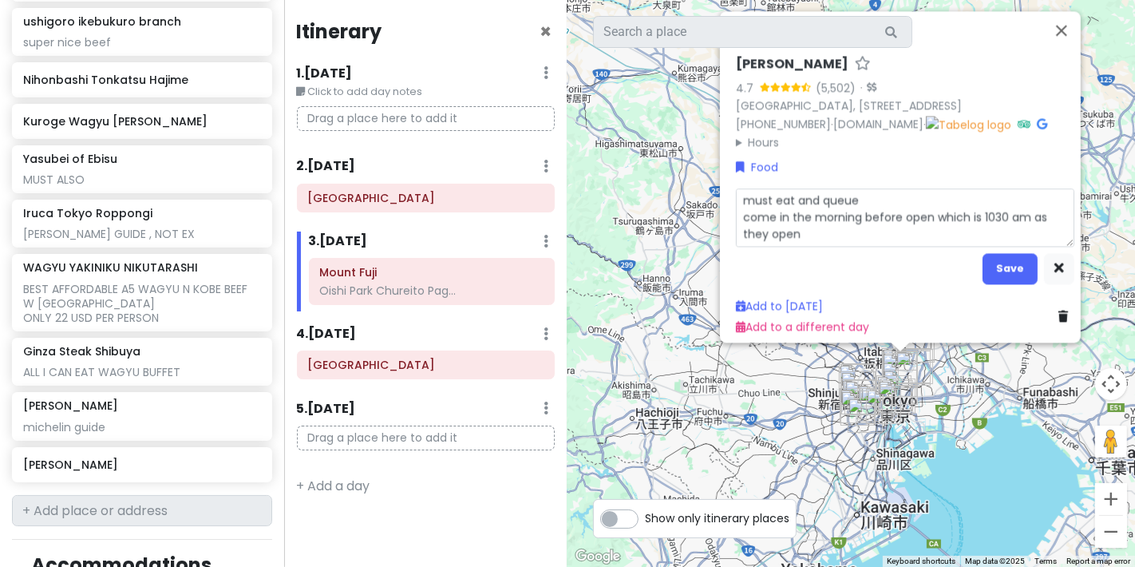
type textarea "x"
type textarea "must eat and queue come in the morning before open which is 1030 am as they ope…"
type textarea "x"
type textarea "must eat and queue come in the morning before open which is 1030 am as they ope…"
type textarea "x"
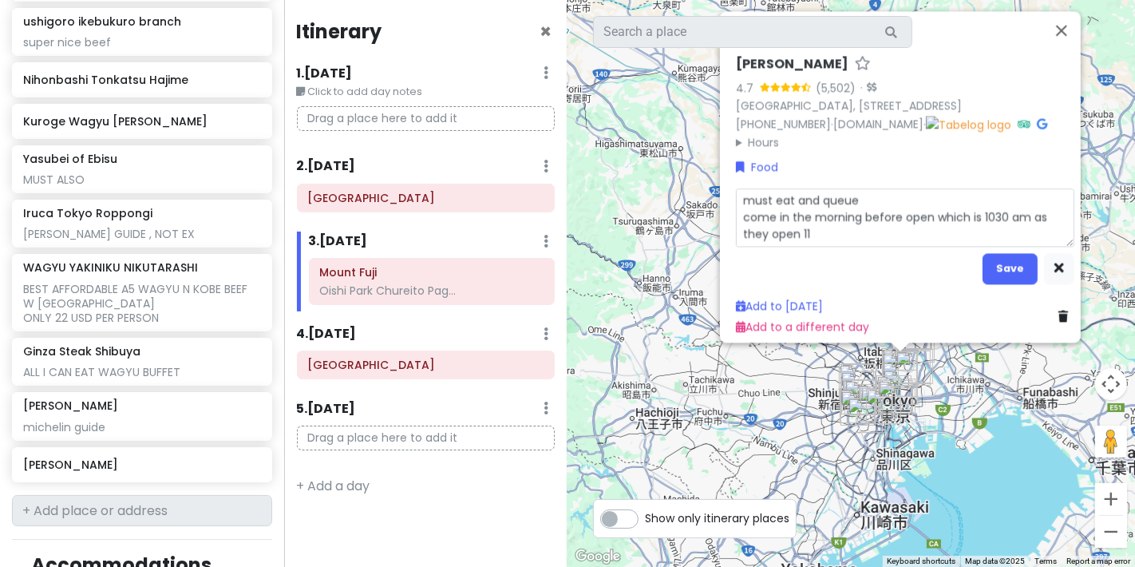
type textarea "must eat and queue come in the morning before open which is 1030 am as they ope…"
type textarea "x"
type textarea "must eat and queue come in the morning before open which is 1030 am as they ope…"
type textarea "x"
type textarea "must eat and queue come in the morning before open which is 1030 am as they ope…"
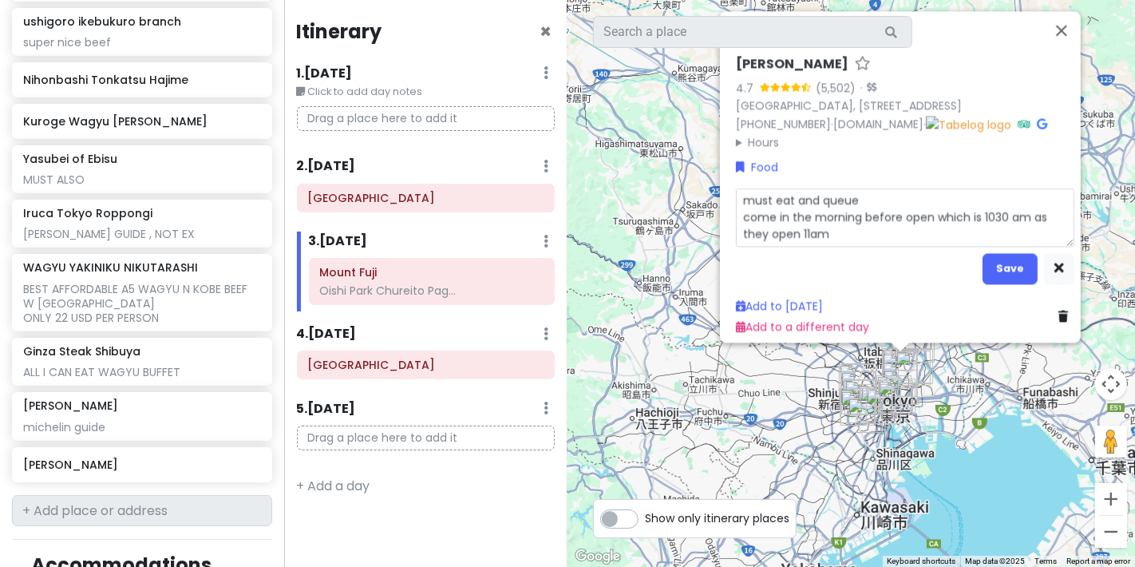
type textarea "x"
type textarea "must eat and queue come in the morning before open which is 1030 am as they ope…"
type textarea "x"
type textarea "must eat and queue come in the morning before open which is 1030 am as they ope…"
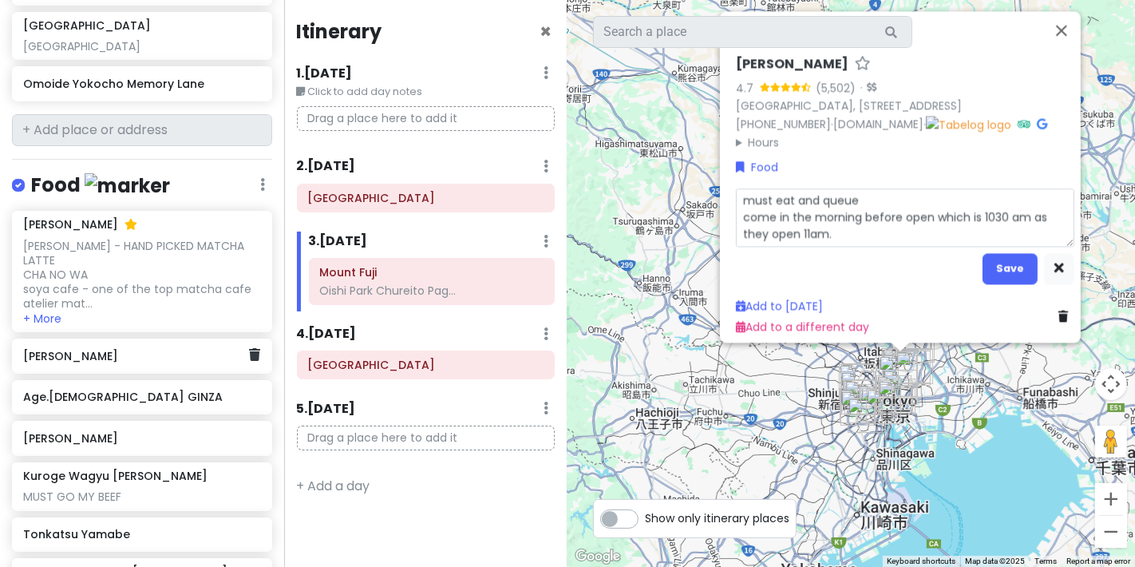
scroll to position [976, 0]
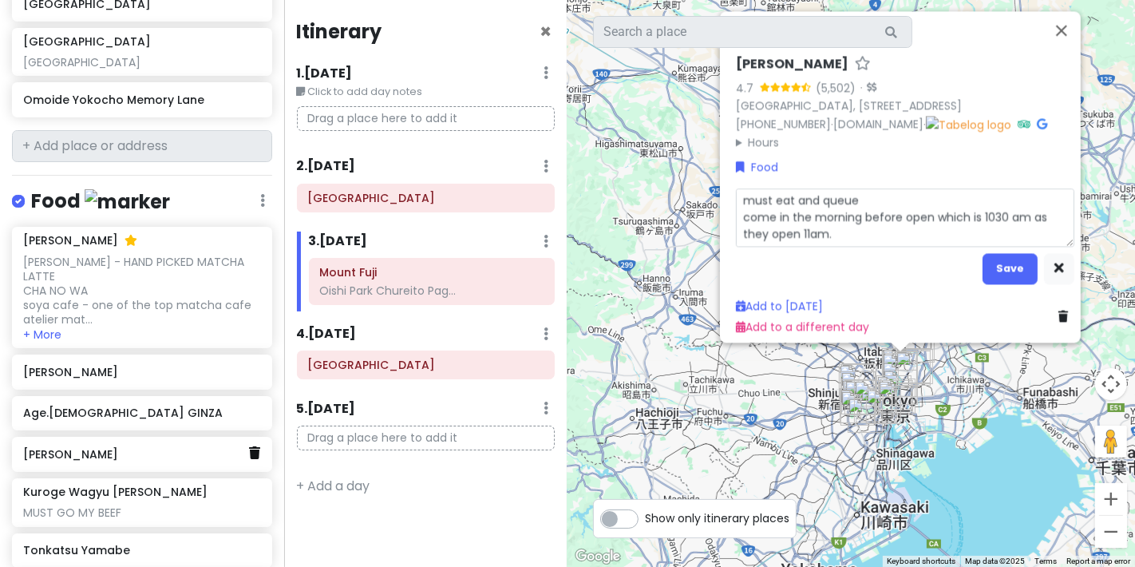
click at [249, 446] on icon at bounding box center [254, 452] width 11 height 13
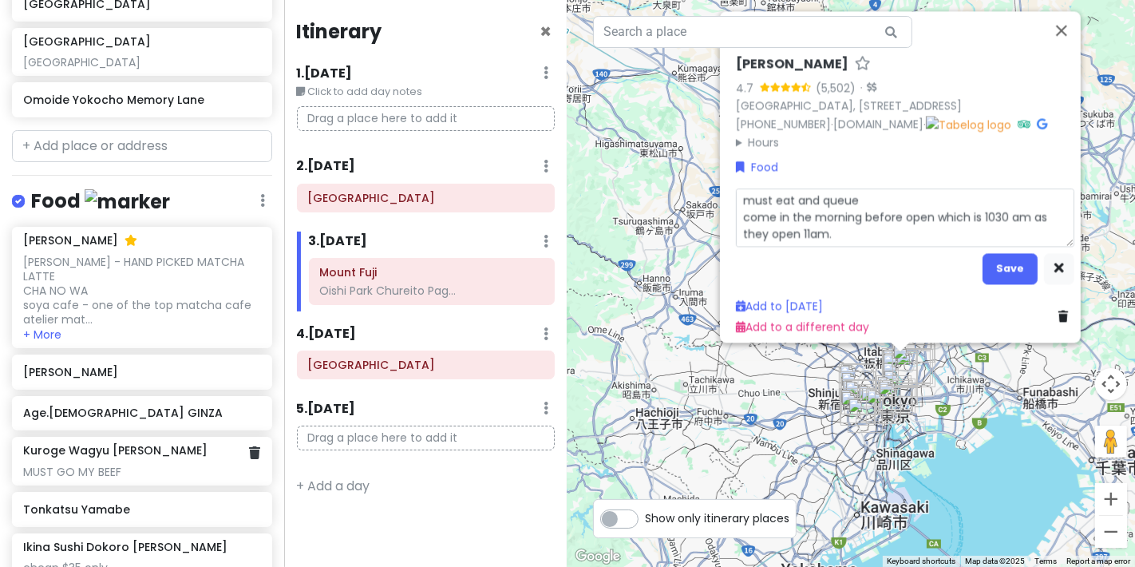
click at [249, 443] on div at bounding box center [254, 453] width 11 height 21
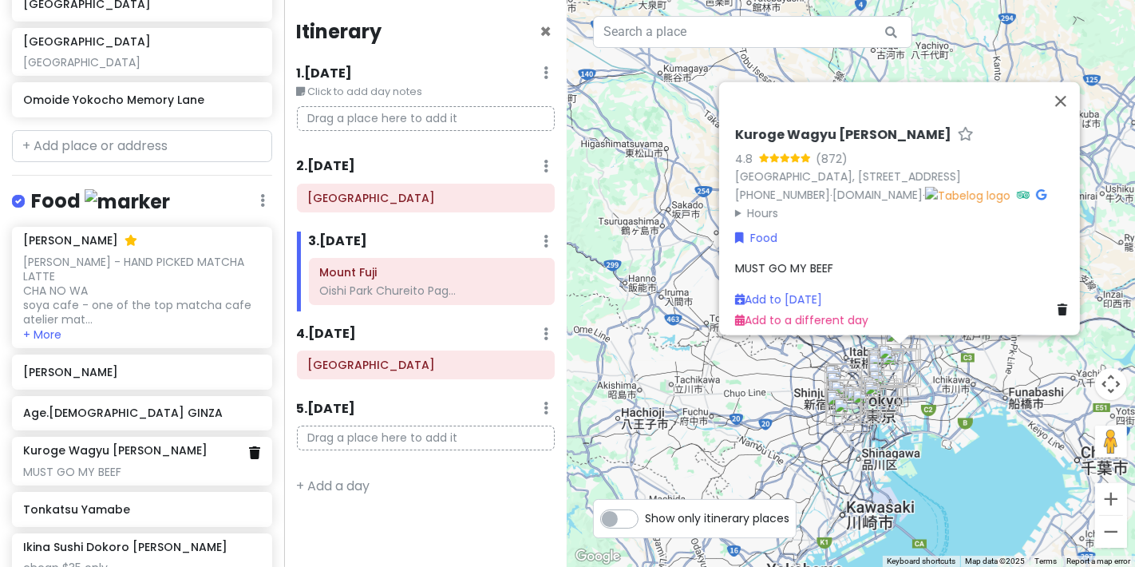
click at [249, 446] on icon at bounding box center [254, 452] width 11 height 13
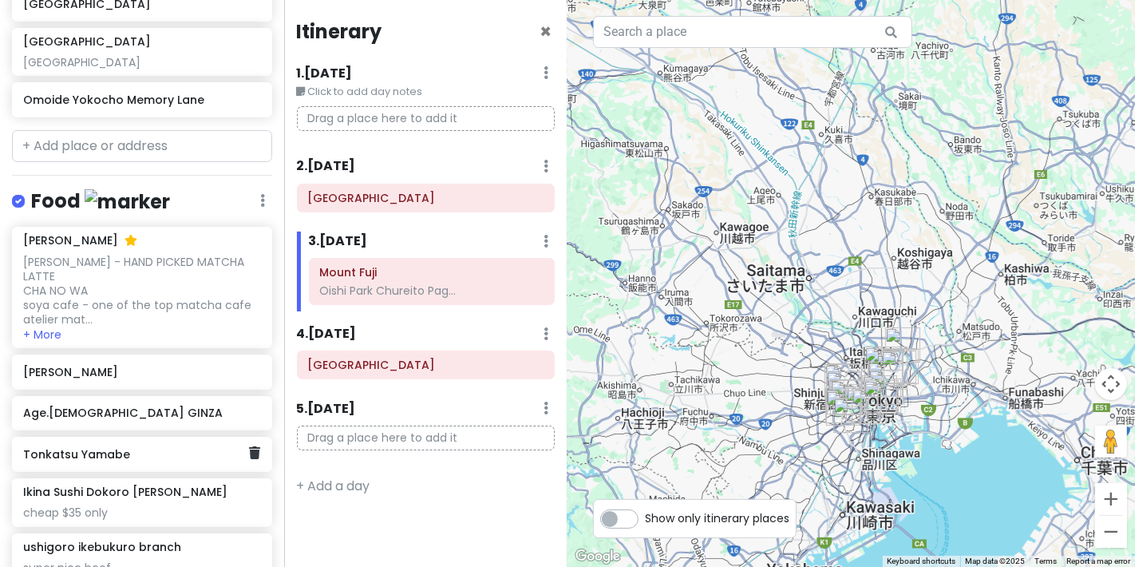
click at [232, 447] on h6 "Tonkatsu Yamabe" at bounding box center [136, 454] width 226 height 14
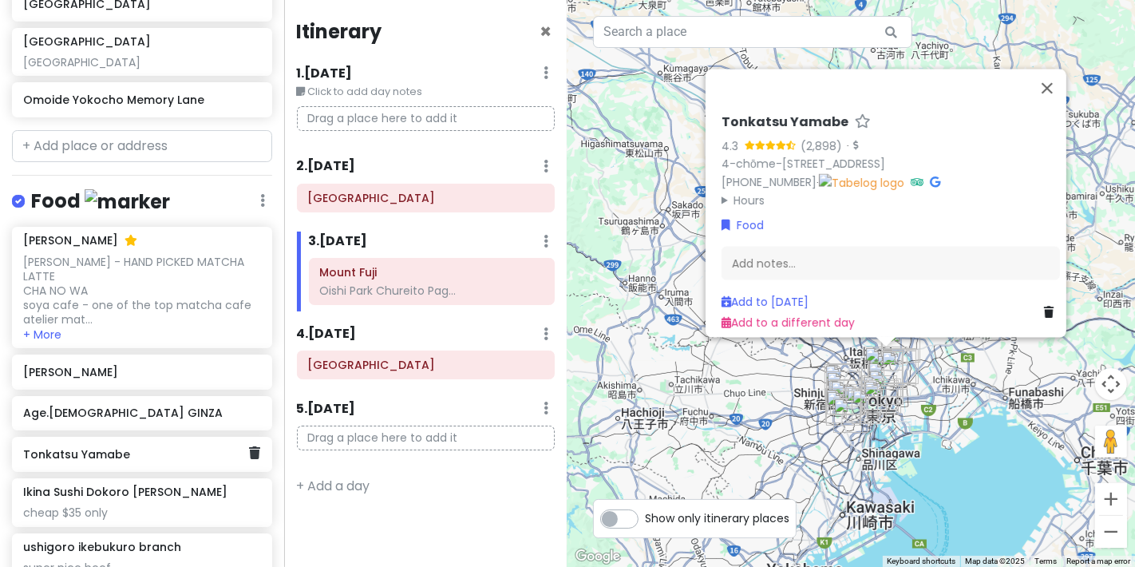
click at [248, 437] on div "Tonkatsu Yamabe" at bounding box center [142, 454] width 260 height 35
click at [249, 443] on link at bounding box center [254, 453] width 11 height 21
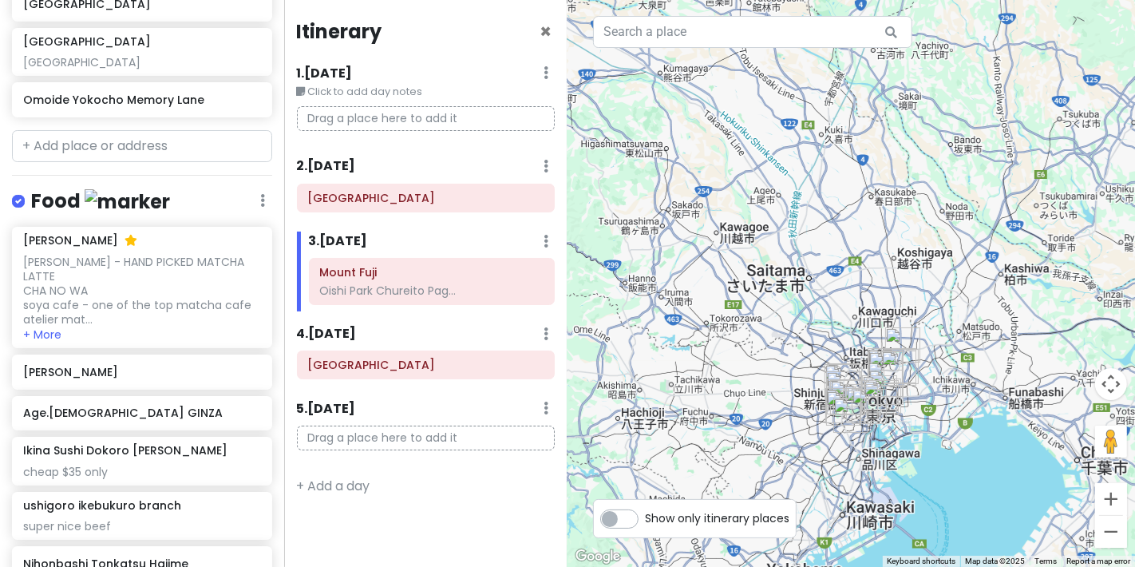
click at [239, 443] on div "Ikina Sushi Dokoro [PERSON_NAME]" at bounding box center [141, 450] width 237 height 14
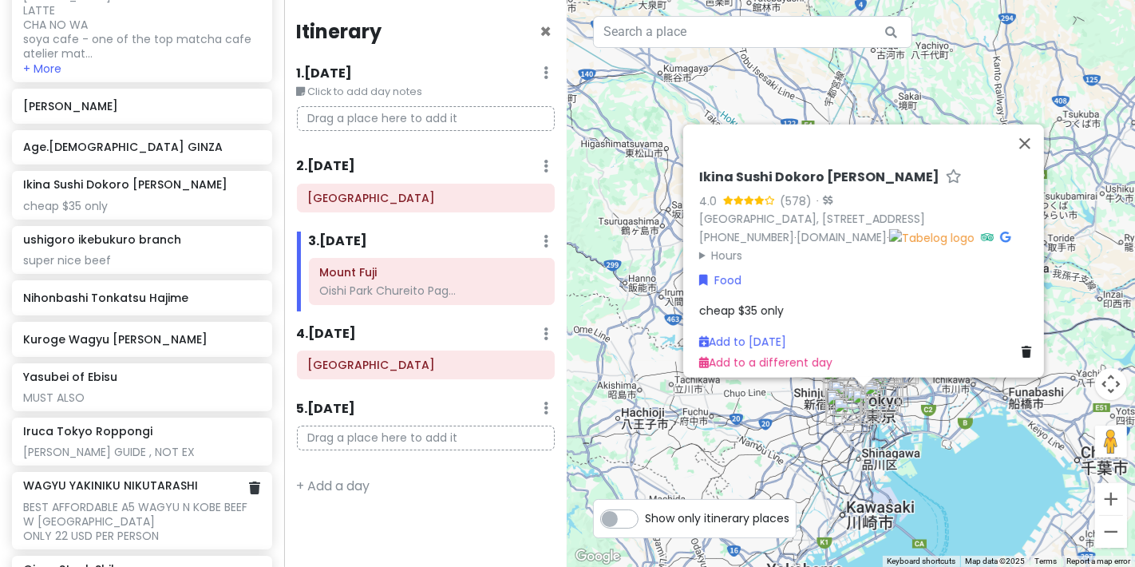
scroll to position [1419, 0]
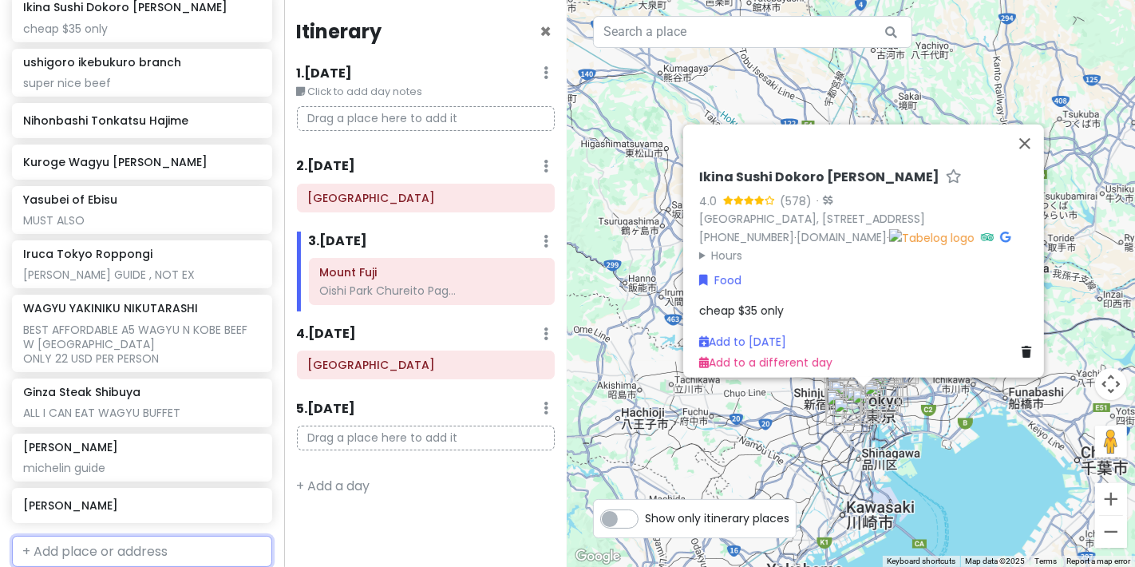
click at [144, 536] on input "text" at bounding box center [142, 552] width 260 height 32
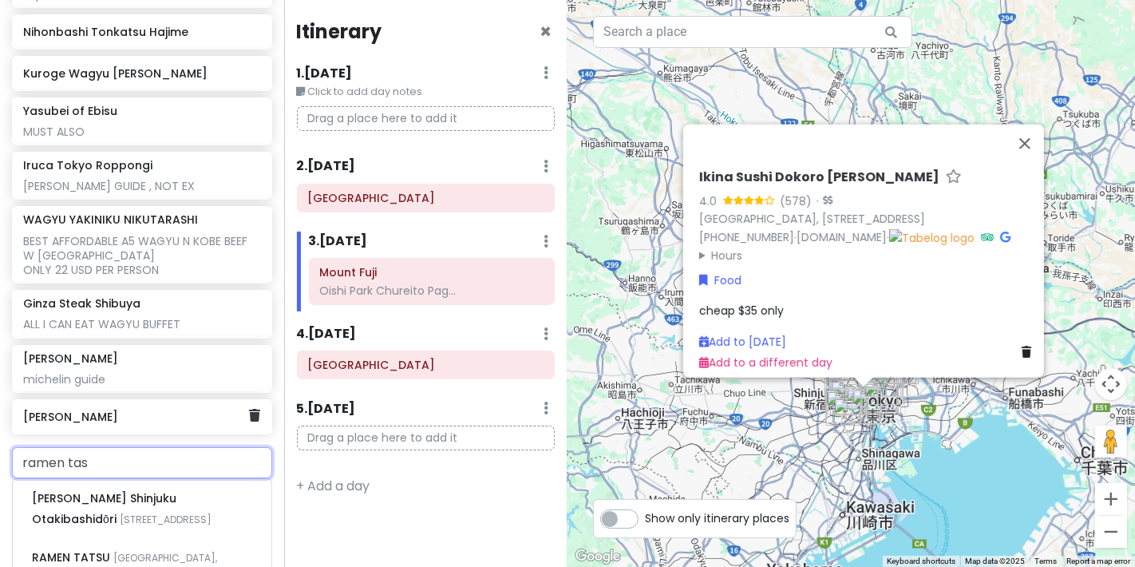
scroll to position [1597, 0]
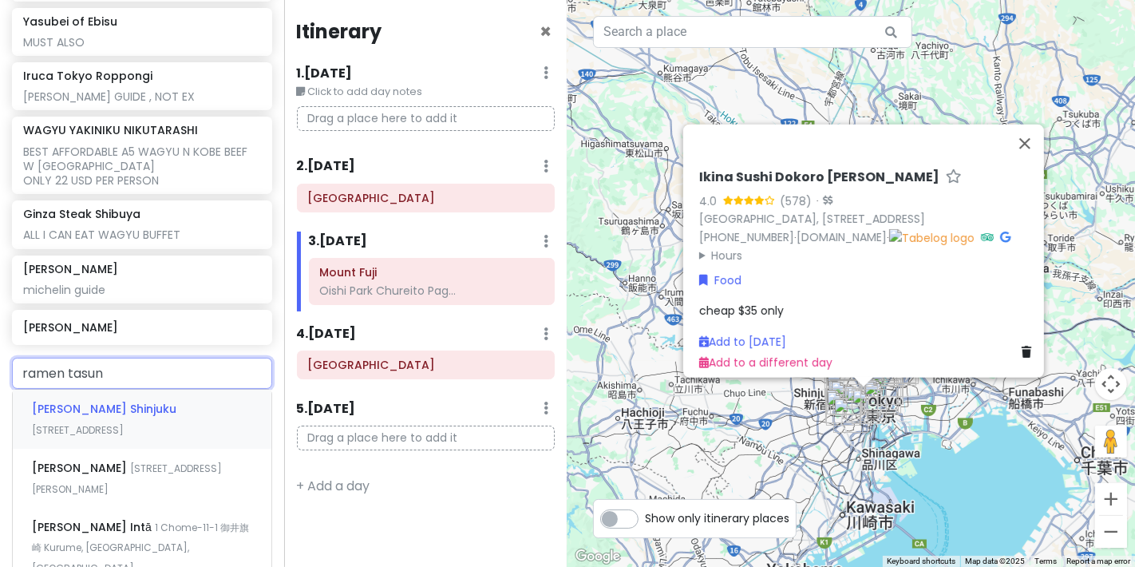
click at [175, 390] on div "Ramen Tatsunoya Shinjuku [STREET_ADDRESS]" at bounding box center [142, 419] width 259 height 59
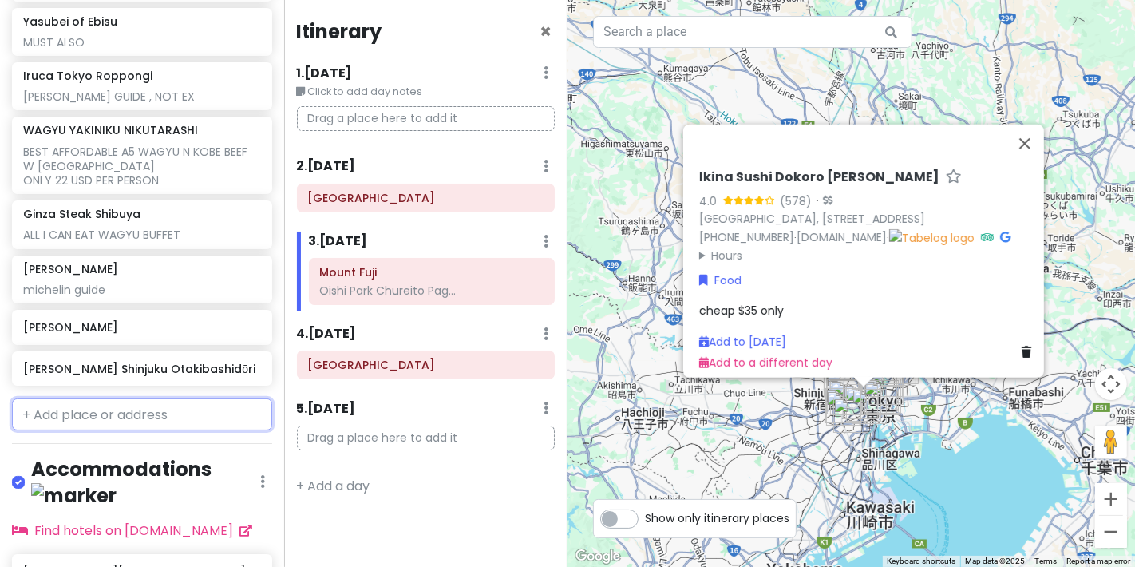
scroll to position [1652, 0]
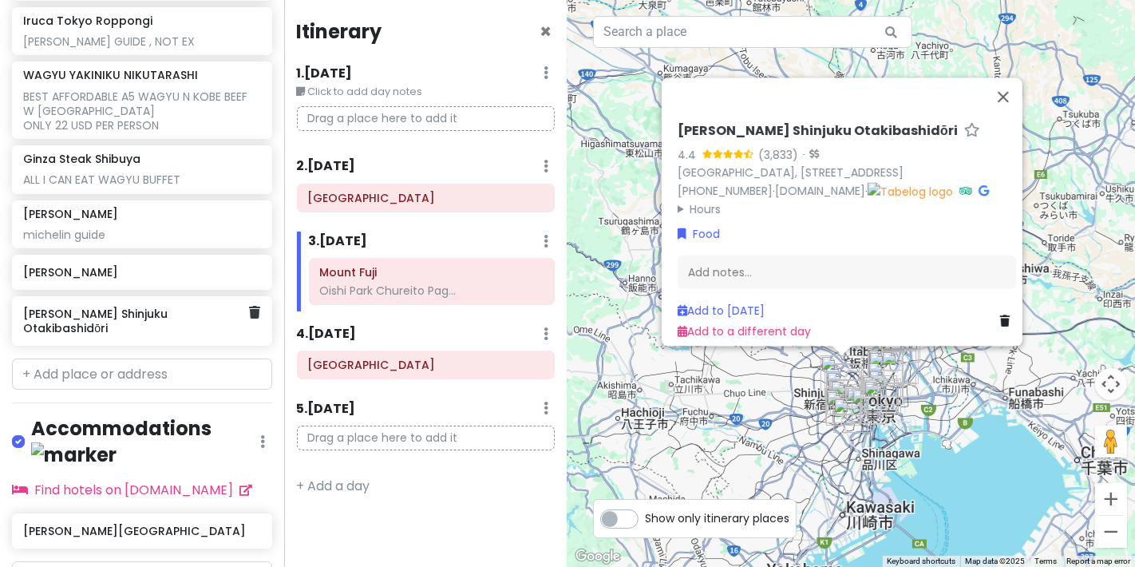
click at [159, 296] on div "[PERSON_NAME] Shinjuku Otakibashidōri" at bounding box center [142, 321] width 260 height 50
click at [98, 307] on h6 "[PERSON_NAME] Shinjuku Otakibashidōri" at bounding box center [136, 321] width 226 height 29
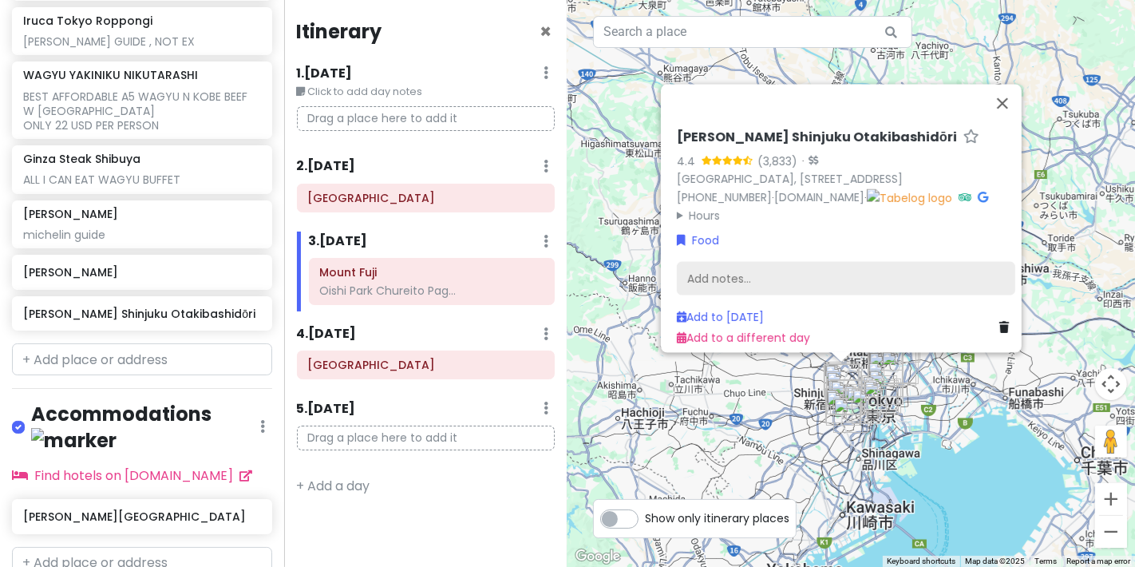
click at [861, 275] on div "Add notes..." at bounding box center [846, 279] width 339 height 34
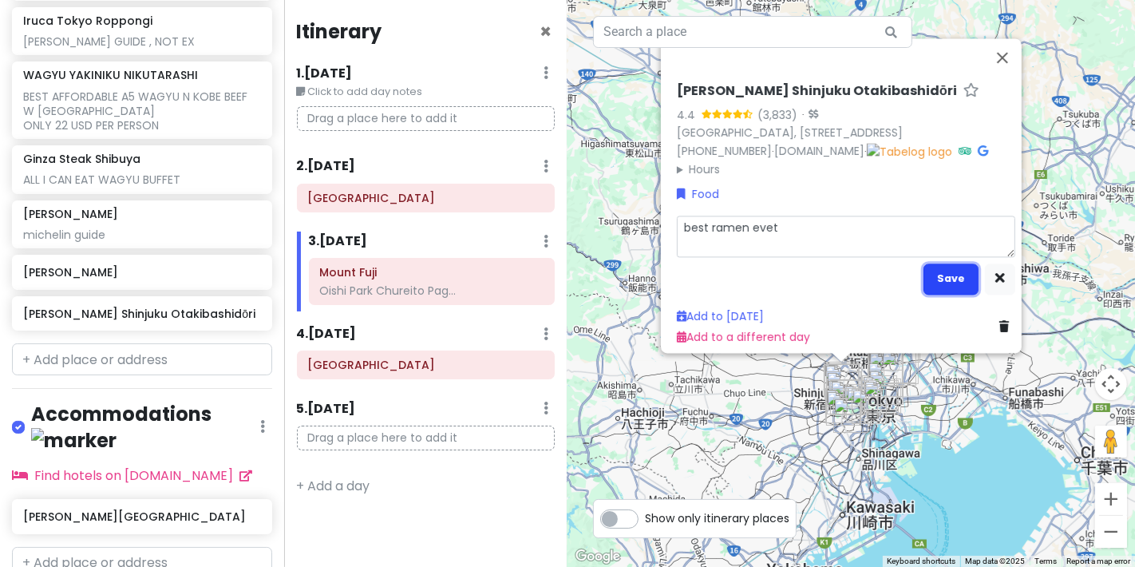
click at [933, 264] on button "Save" at bounding box center [951, 279] width 55 height 31
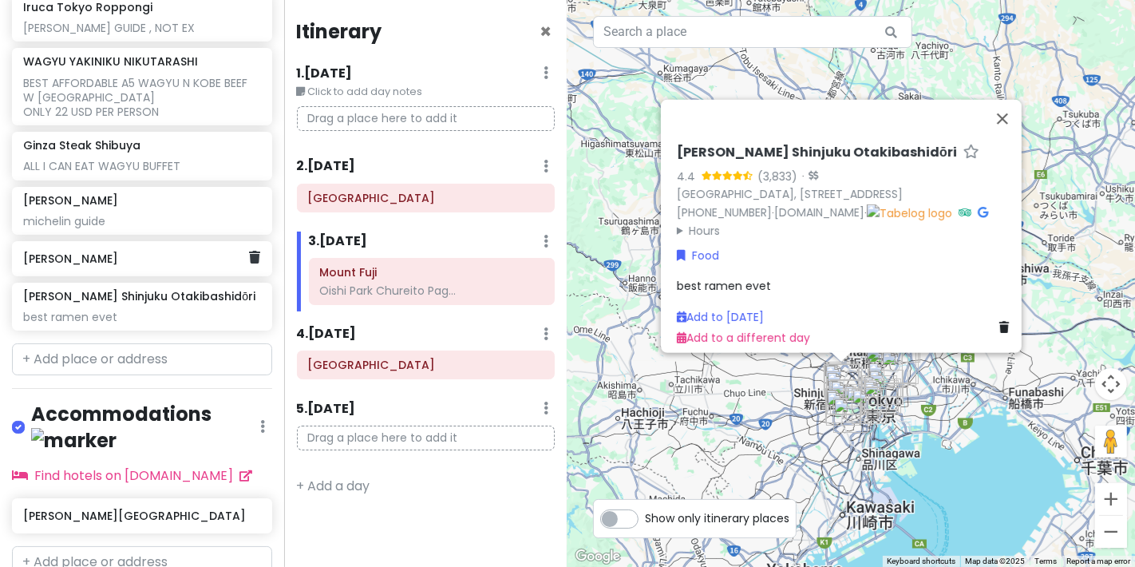
click at [196, 252] on h6 "[PERSON_NAME]" at bounding box center [136, 259] width 226 height 14
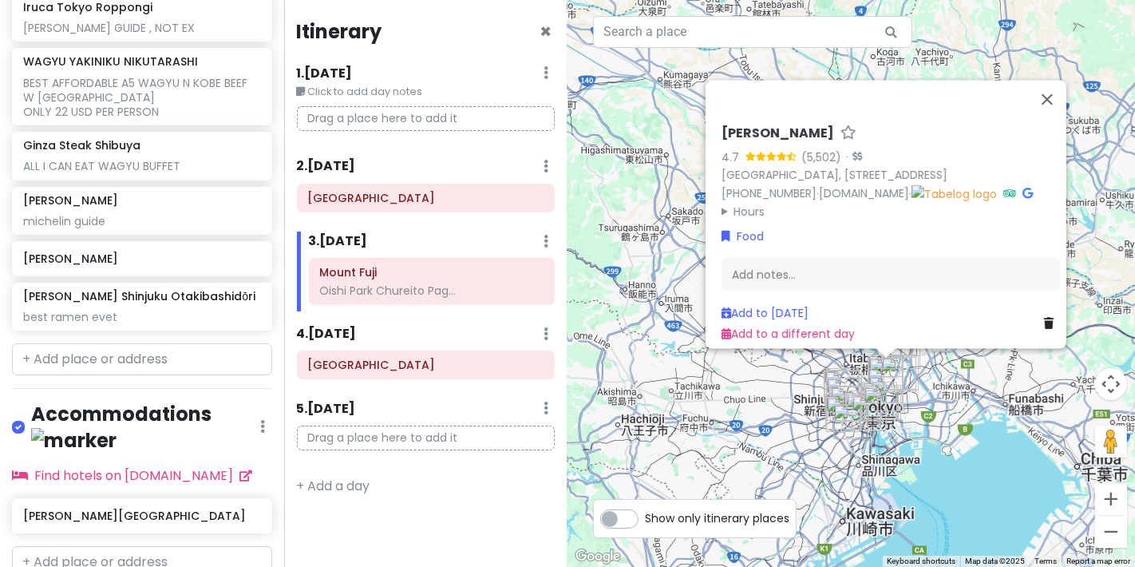
click at [857, 127] on icon at bounding box center [849, 132] width 16 height 10
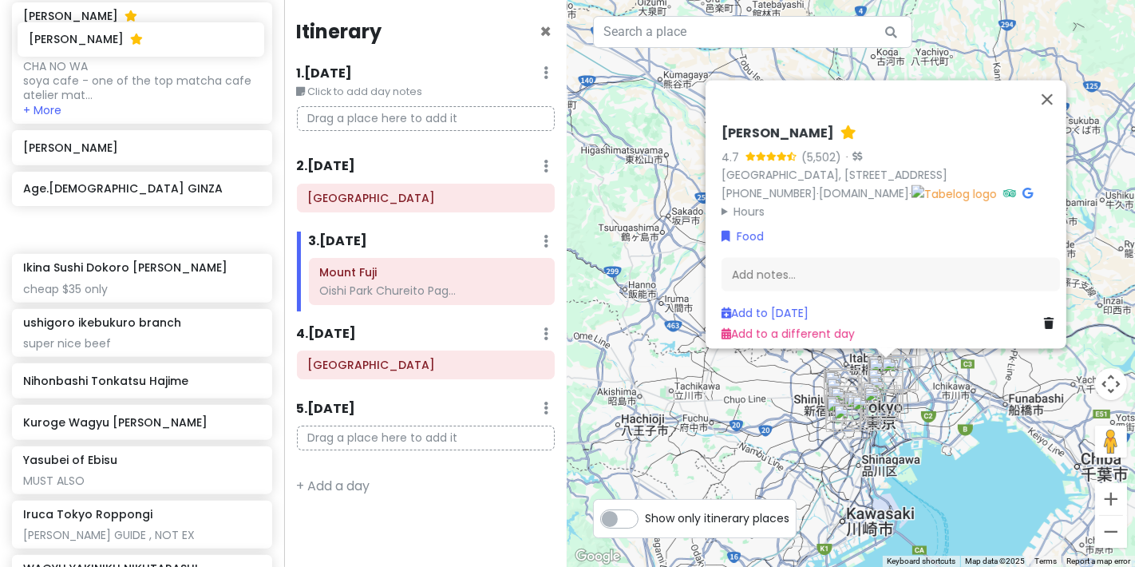
drag, startPoint x: 160, startPoint y: 394, endPoint x: 165, endPoint y: 46, distance: 348.2
click at [165, 46] on div "[PERSON_NAME] - HAND PICKED MATCHA LATTE CHA NO WA soya cafe - one of the top m…" at bounding box center [142, 403] width 284 height 800
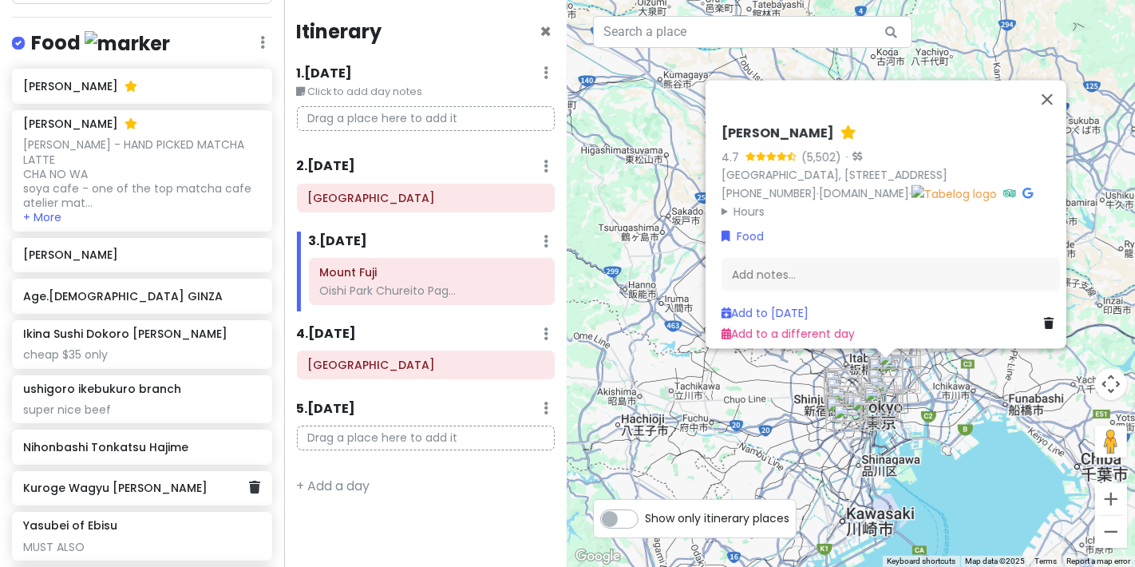
scroll to position [933, 0]
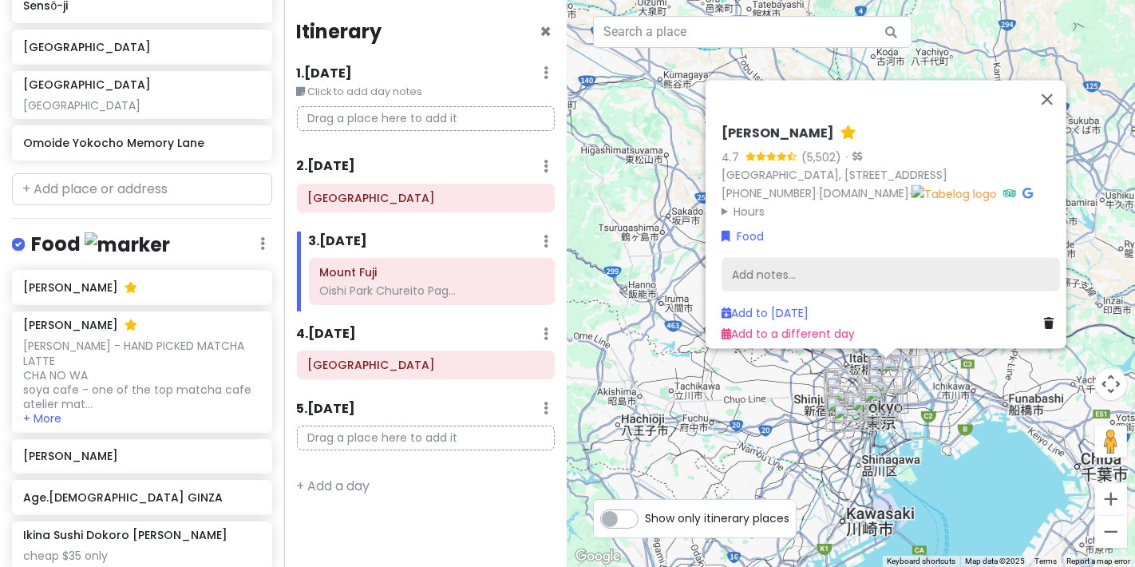
click at [834, 258] on div "Add notes..." at bounding box center [891, 275] width 339 height 34
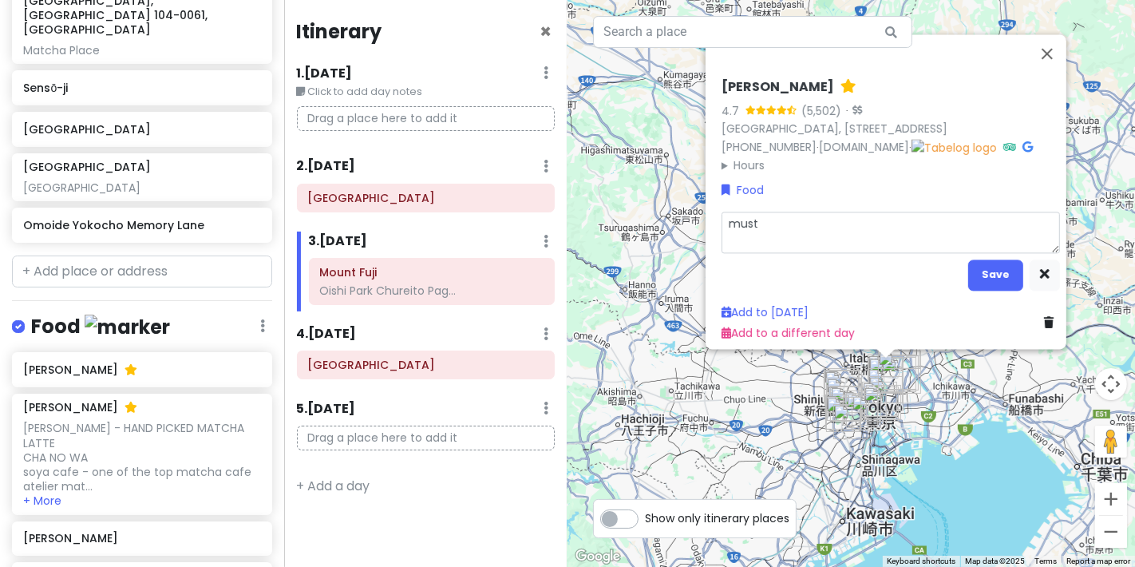
scroll to position [844, 0]
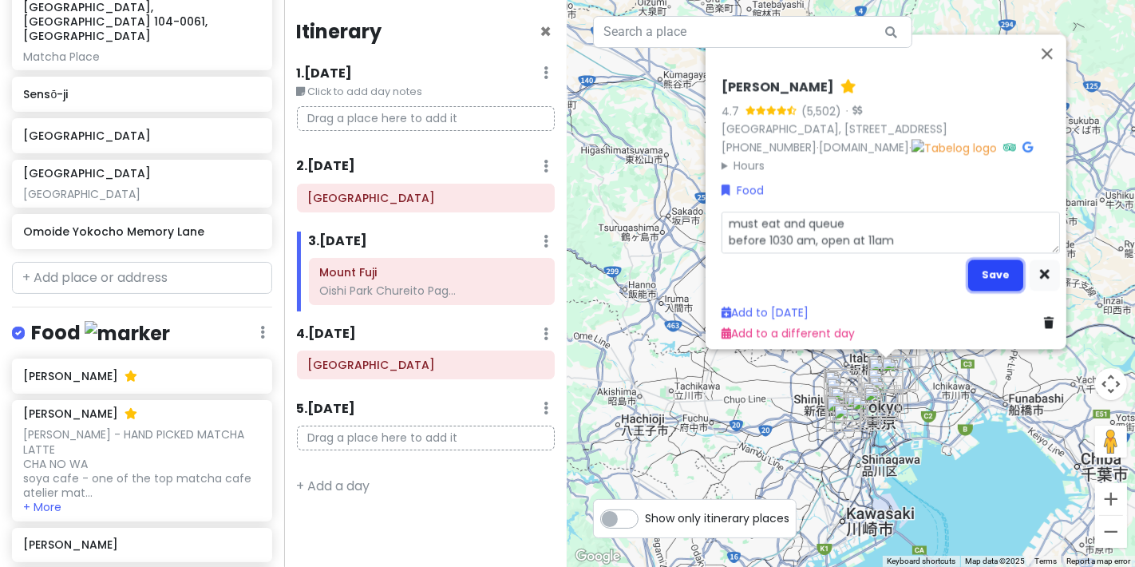
click at [983, 279] on button "Save" at bounding box center [996, 275] width 55 height 31
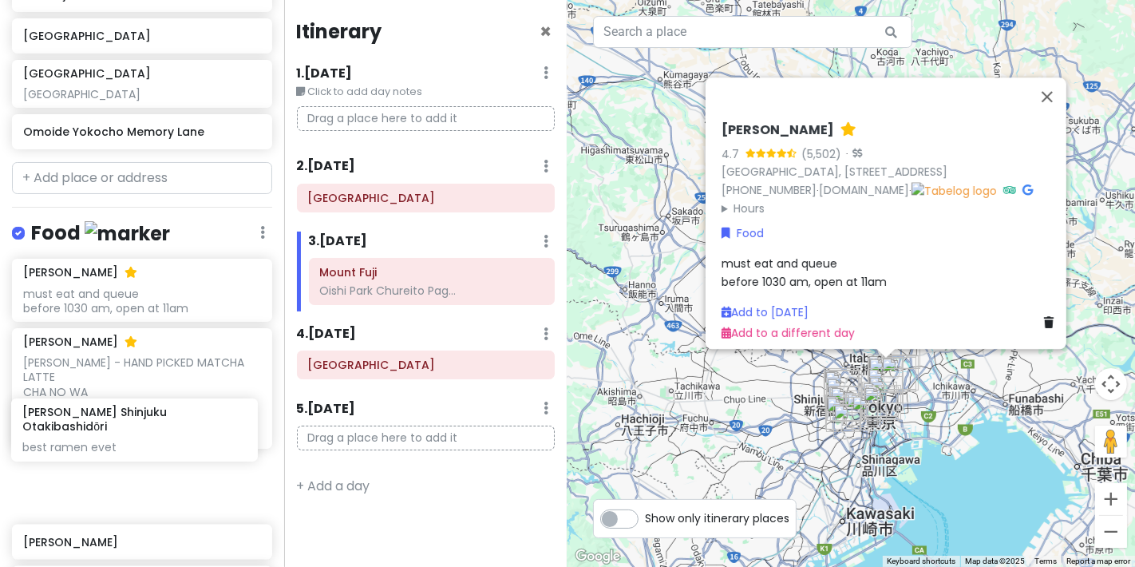
scroll to position [951, 0]
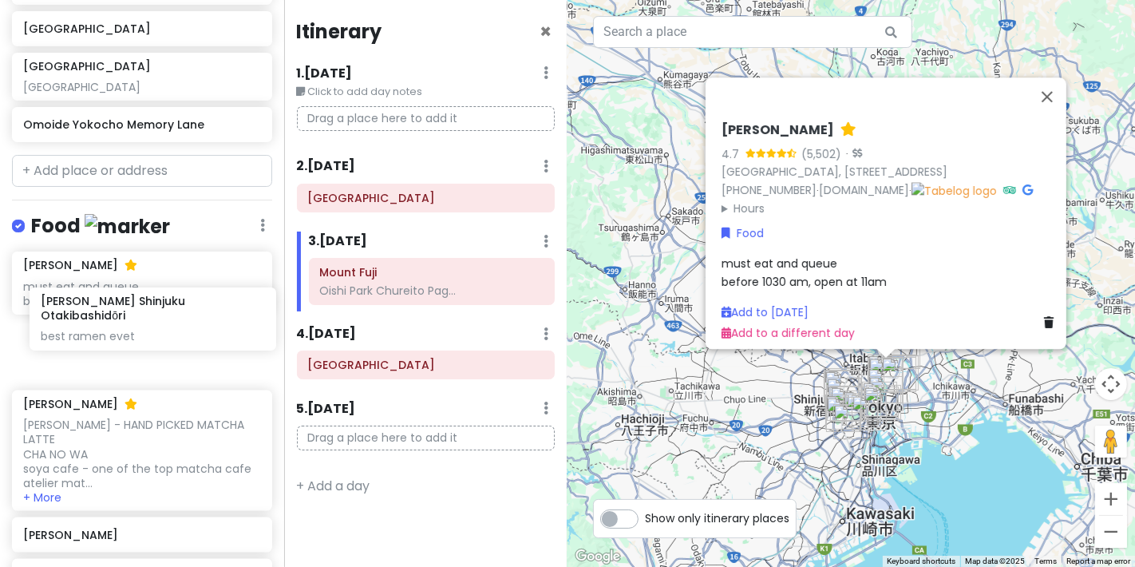
drag, startPoint x: 160, startPoint y: 422, endPoint x: 177, endPoint y: 323, distance: 100.6
click at [75, 327] on div "[PERSON_NAME] Shinjuku Otakibashidōri best ramen evet" at bounding box center [141, 352] width 237 height 50
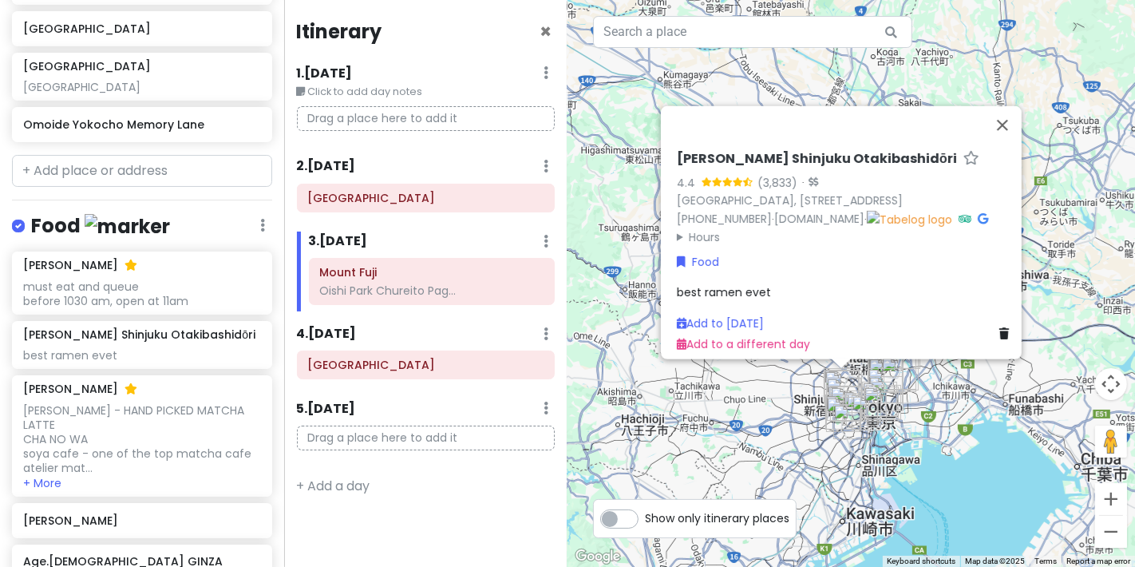
click at [969, 153] on icon at bounding box center [971, 158] width 16 height 10
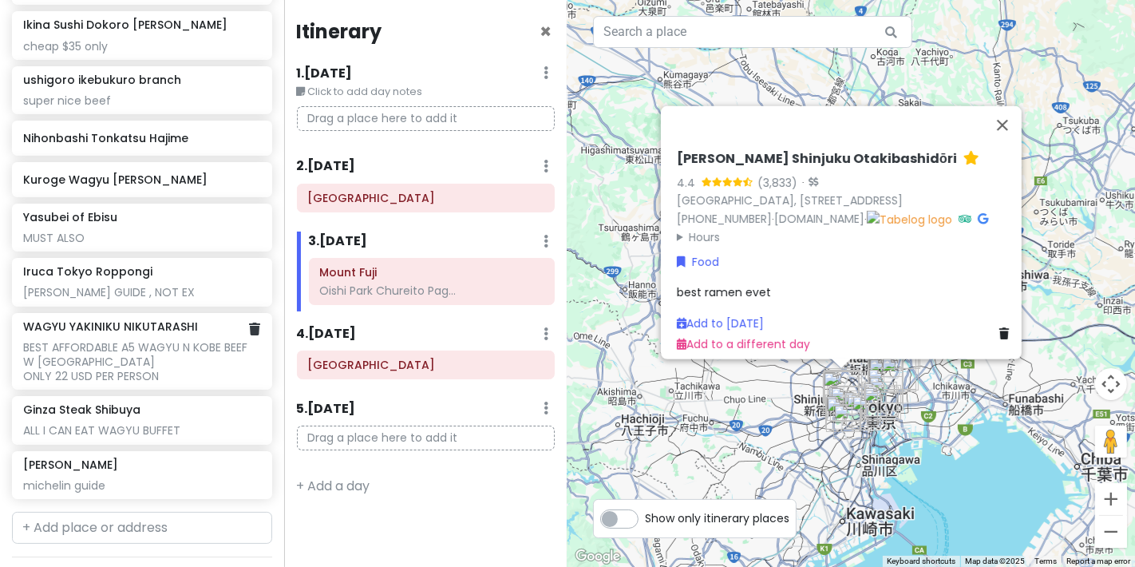
scroll to position [1571, 0]
